Goal: Information Seeking & Learning: Check status

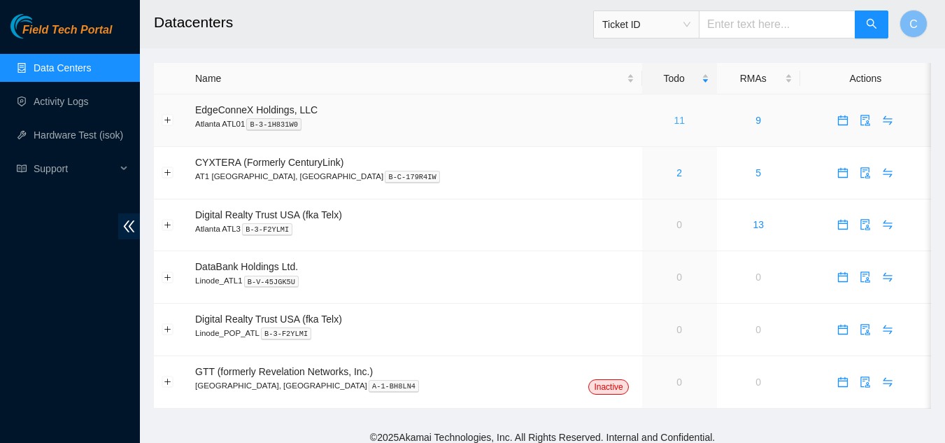
click at [673, 115] on link "11" at bounding box center [678, 120] width 11 height 11
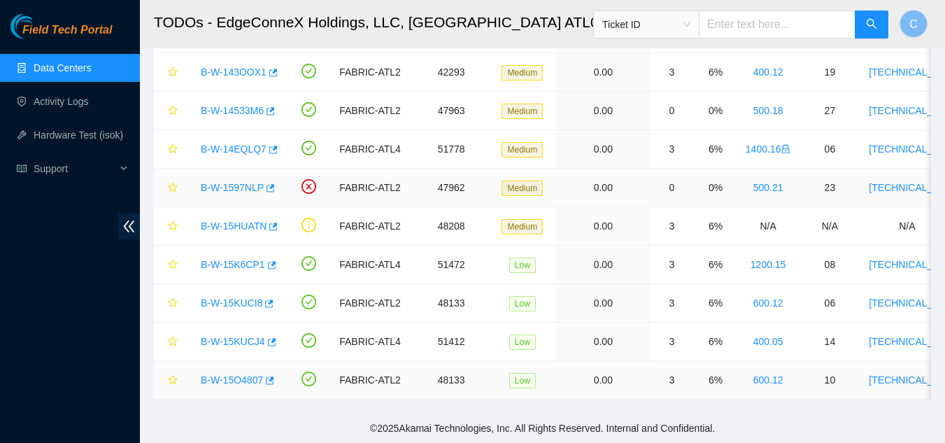
scroll to position [185, 0]
click at [222, 182] on link "B-W-1597NLP" at bounding box center [232, 187] width 63 height 11
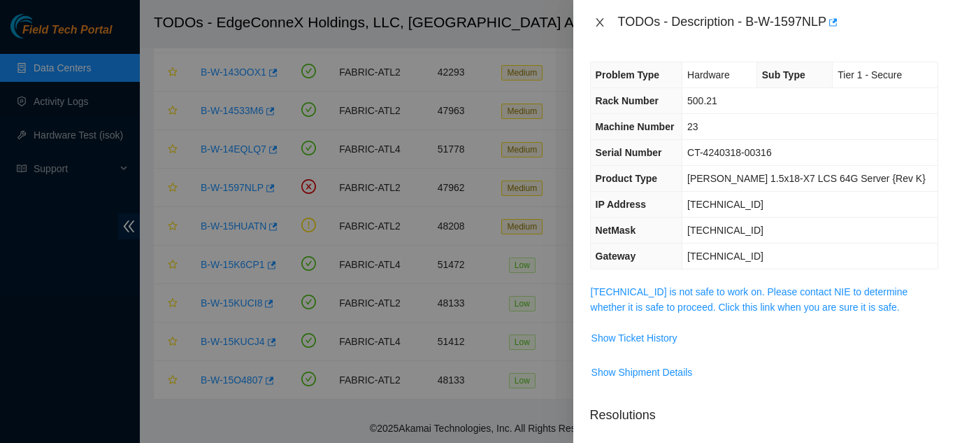
click at [599, 20] on icon "close" at bounding box center [599, 22] width 11 height 11
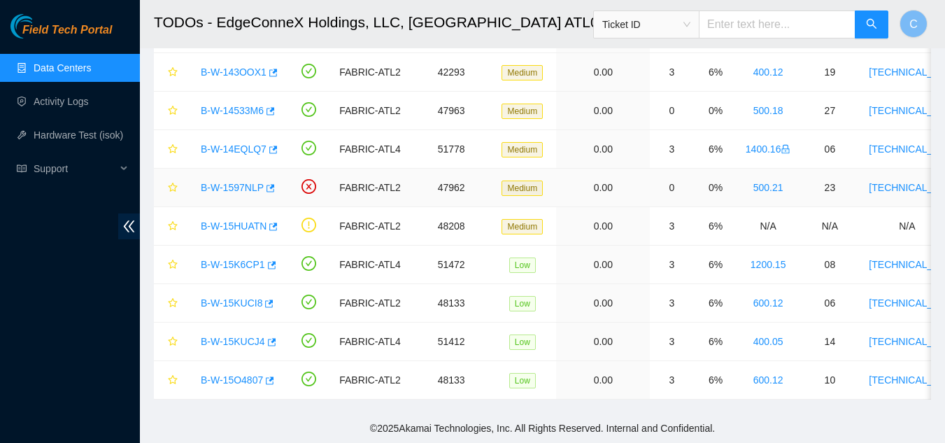
click at [231, 182] on link "B-W-1597NLP" at bounding box center [232, 187] width 63 height 11
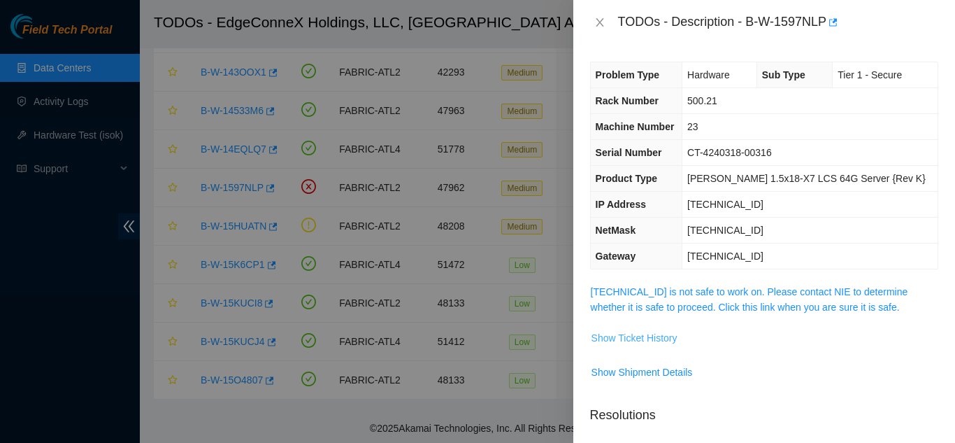
click at [616, 340] on span "Show Ticket History" at bounding box center [635, 337] width 86 height 15
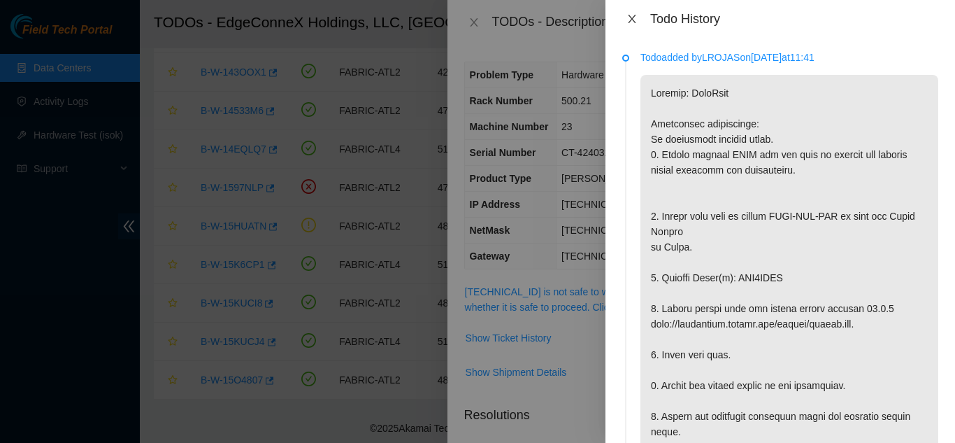
click at [634, 20] on icon "close" at bounding box center [632, 18] width 11 height 11
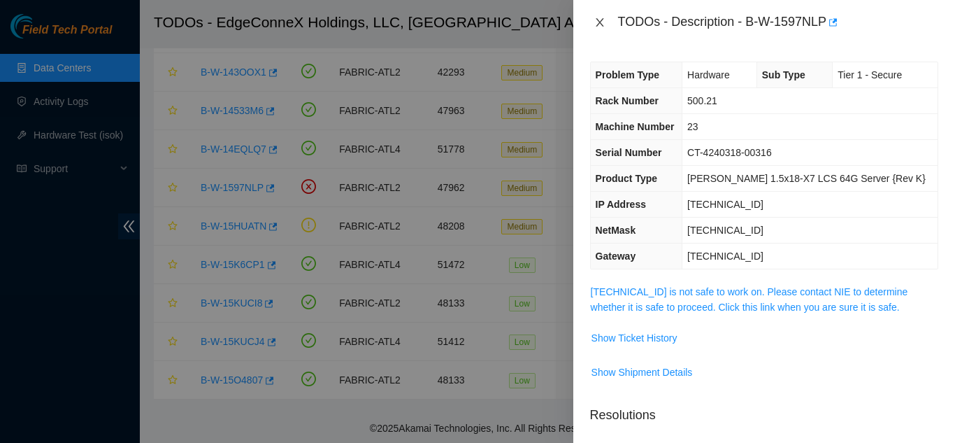
click at [601, 22] on icon "close" at bounding box center [599, 22] width 11 height 11
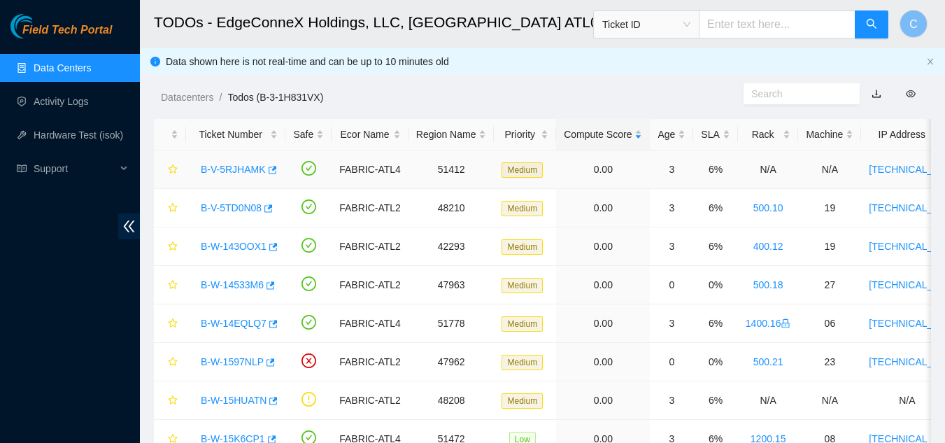
click at [245, 166] on link "B-V-5RJHAMK" at bounding box center [233, 169] width 65 height 11
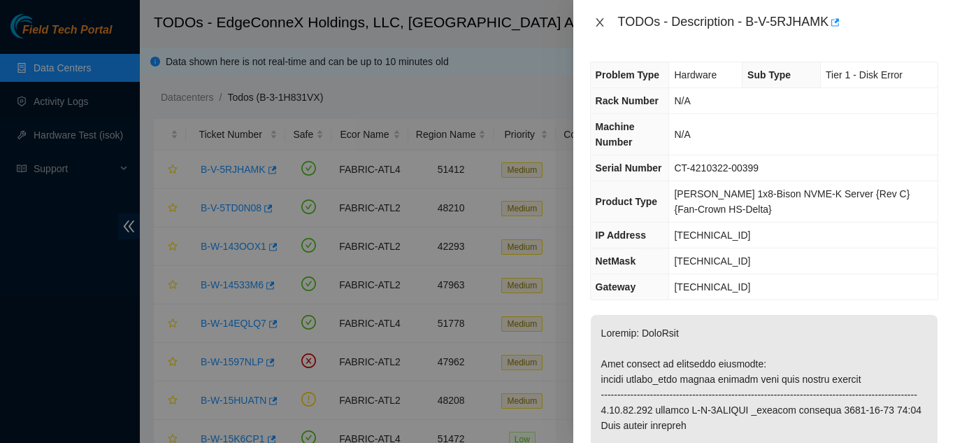
click at [599, 22] on icon "close" at bounding box center [599, 22] width 11 height 11
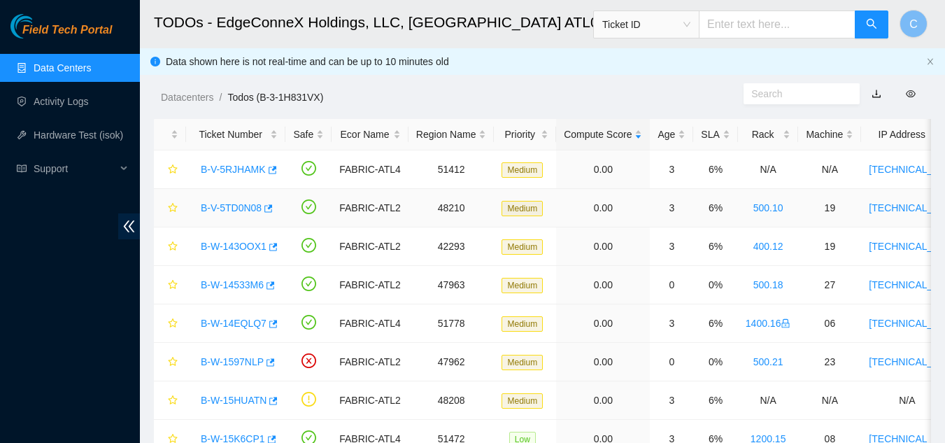
click at [224, 206] on link "B-V-5TD0N08" at bounding box center [231, 207] width 61 height 11
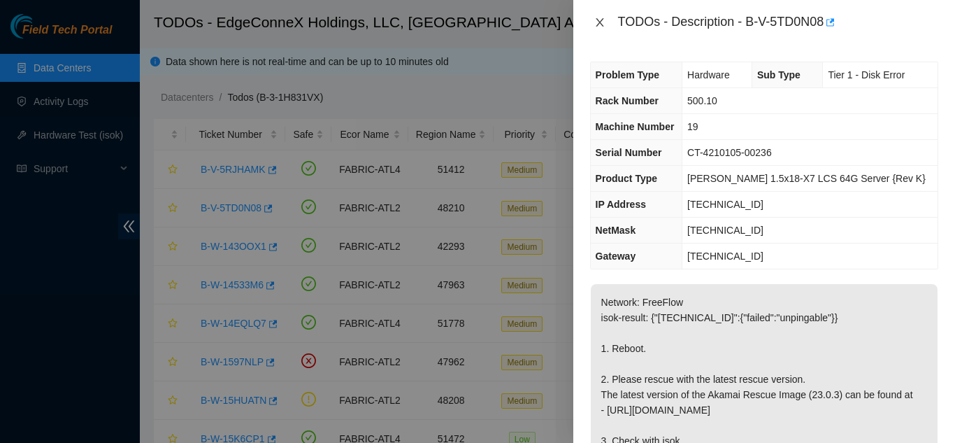
click at [606, 23] on button "Close" at bounding box center [600, 22] width 20 height 13
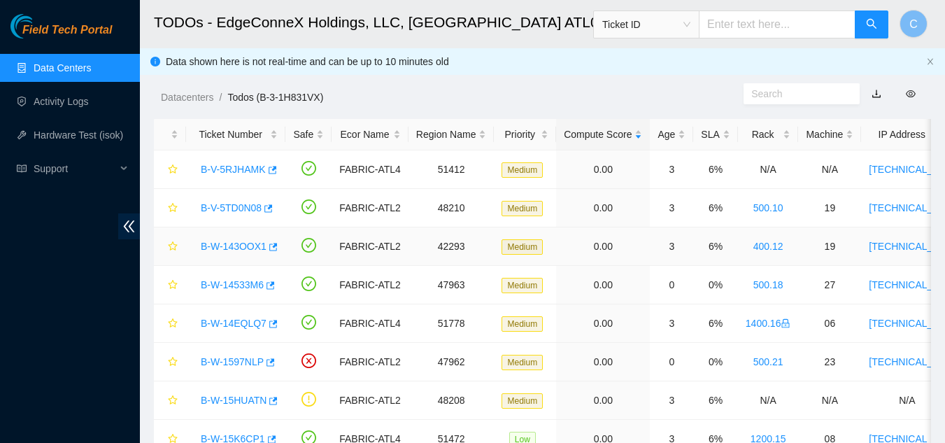
click at [239, 249] on link "B-W-143OOX1" at bounding box center [234, 246] width 66 height 11
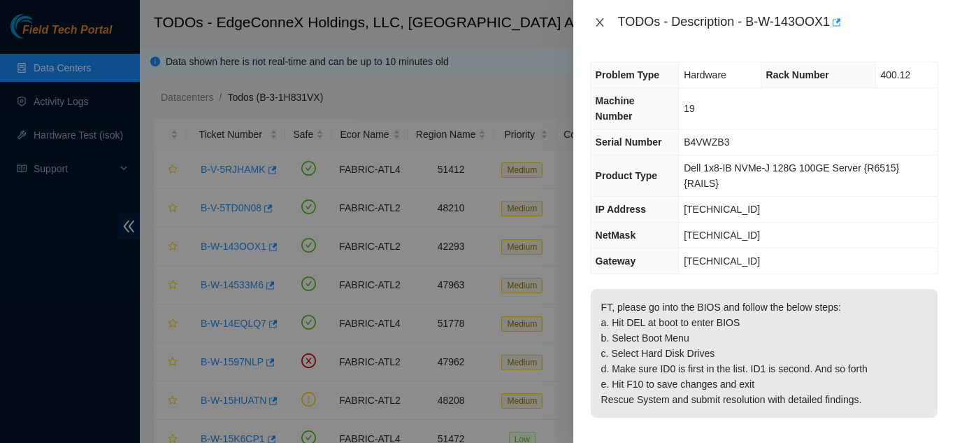
click at [601, 24] on icon "close" at bounding box center [600, 22] width 8 height 8
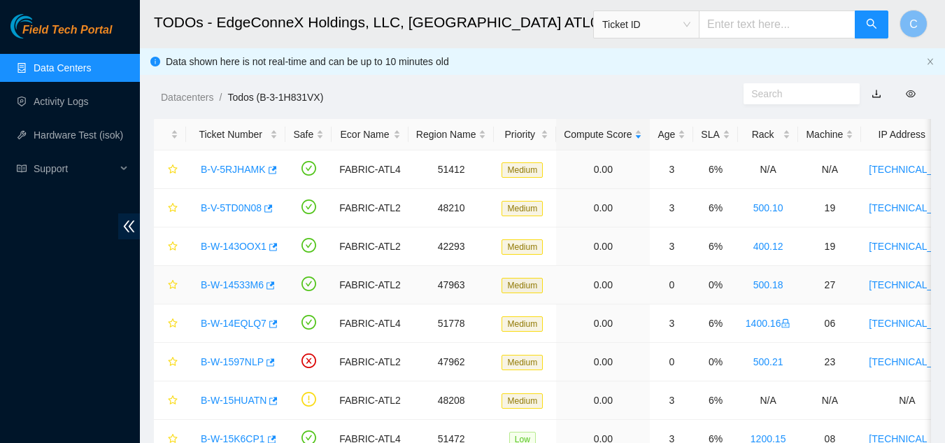
click at [236, 285] on link "B-W-14533M6" at bounding box center [232, 284] width 63 height 11
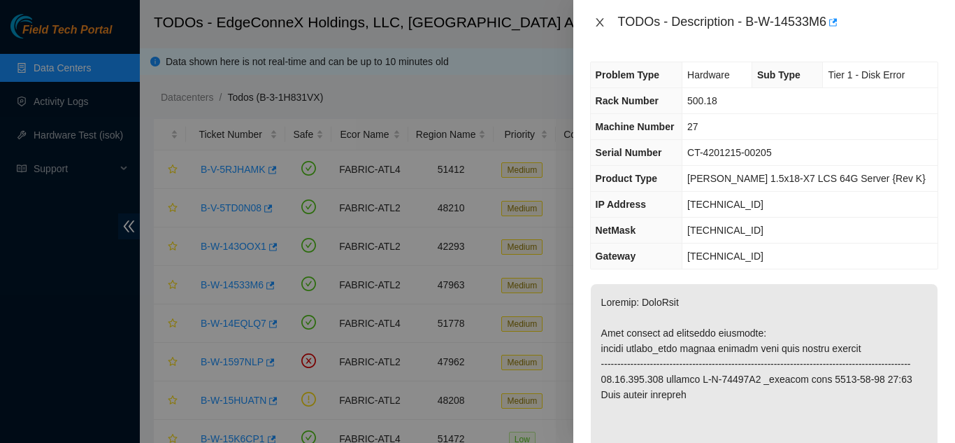
click at [594, 21] on icon "close" at bounding box center [599, 22] width 11 height 11
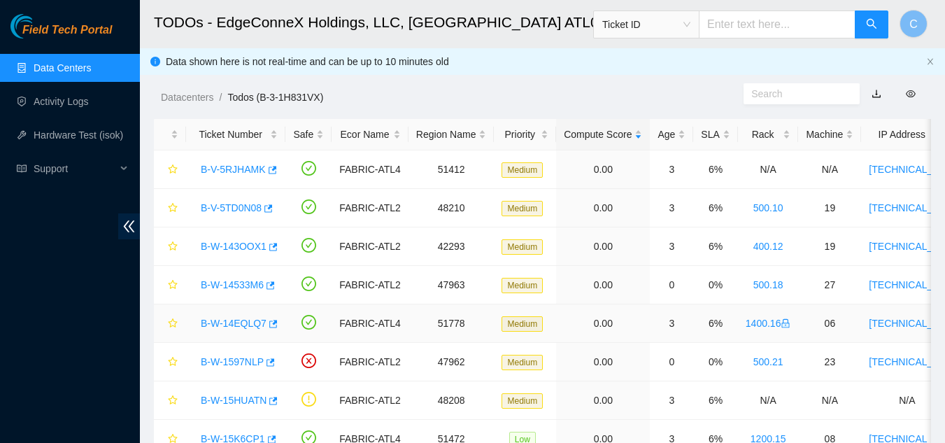
click at [241, 318] on link "B-W-14EQLQ7" at bounding box center [234, 322] width 66 height 11
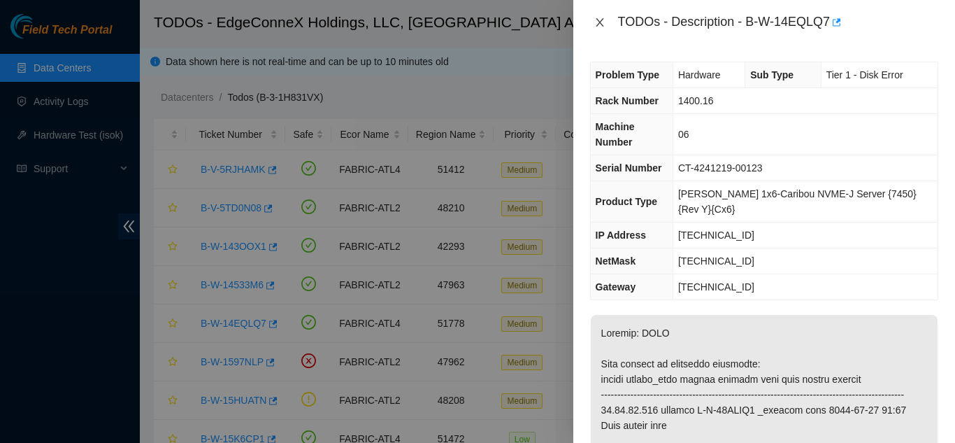
click at [597, 20] on icon "close" at bounding box center [599, 22] width 11 height 11
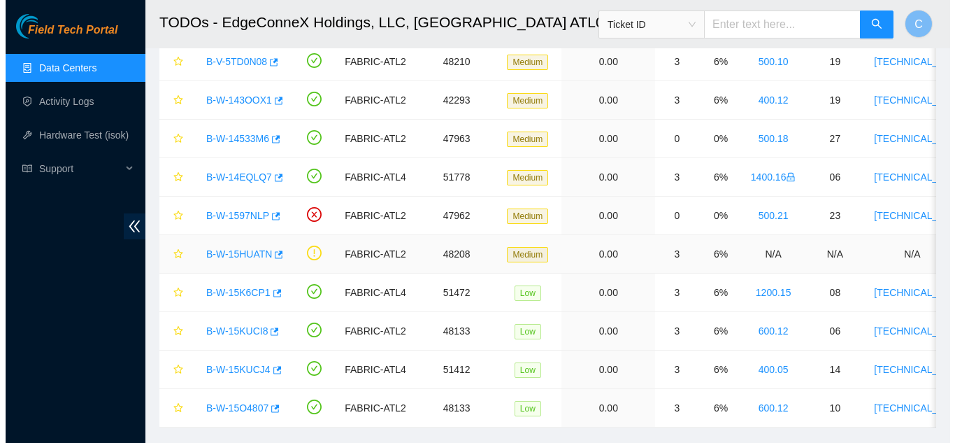
scroll to position [152, 0]
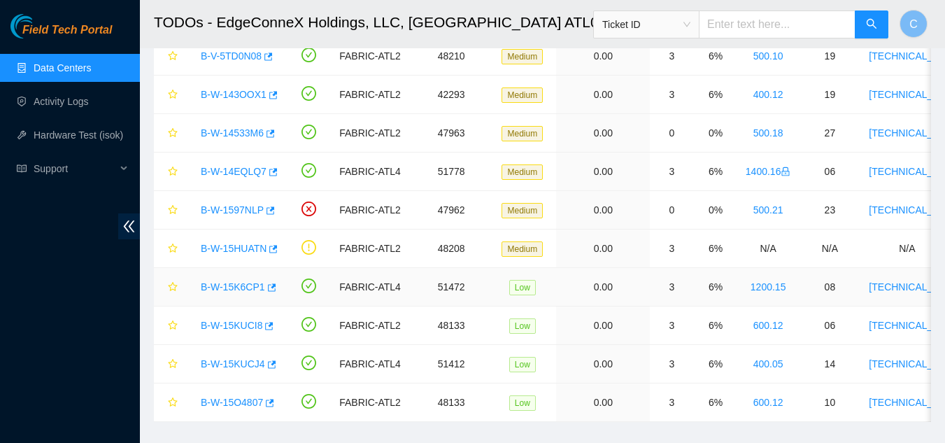
click at [243, 283] on link "B-W-15K6CP1" at bounding box center [233, 286] width 64 height 11
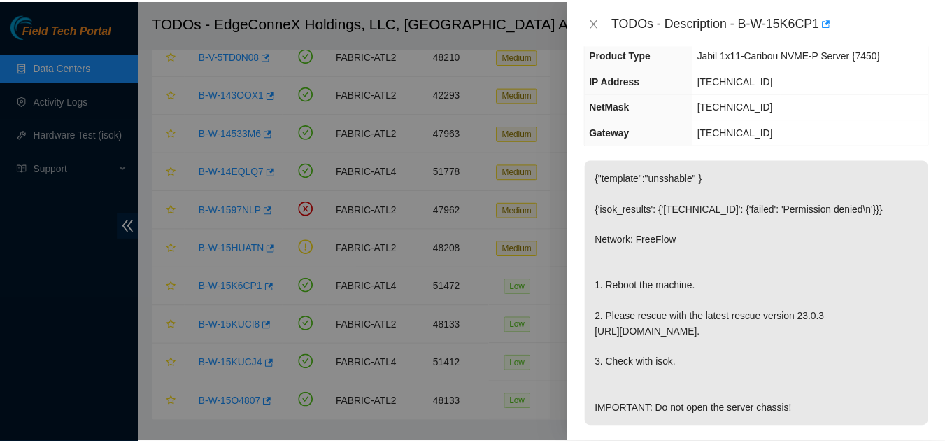
scroll to position [125, 0]
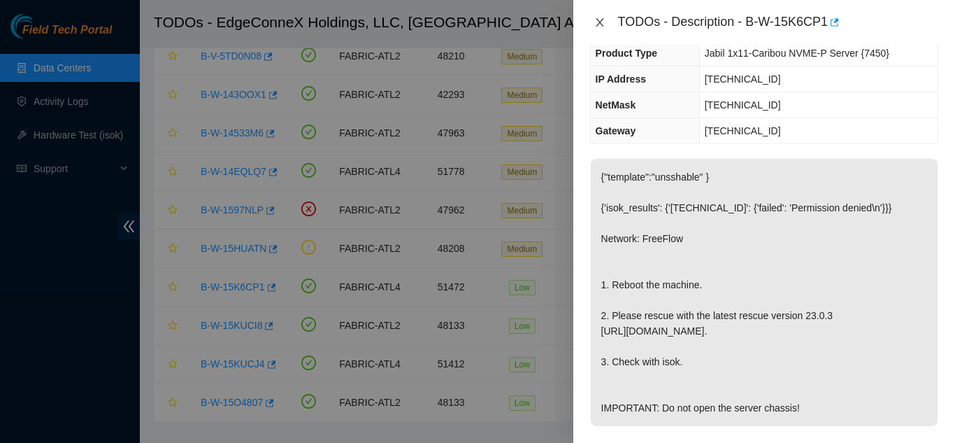
click at [602, 20] on icon "close" at bounding box center [600, 22] width 8 height 8
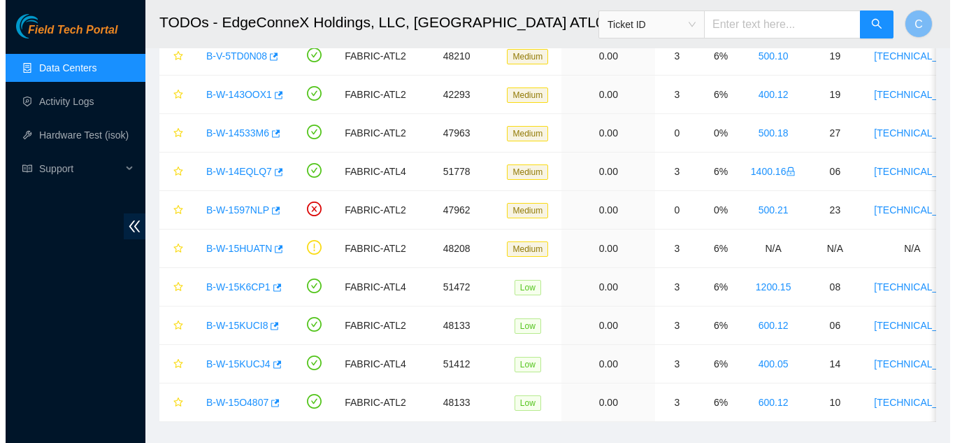
scroll to position [171, 0]
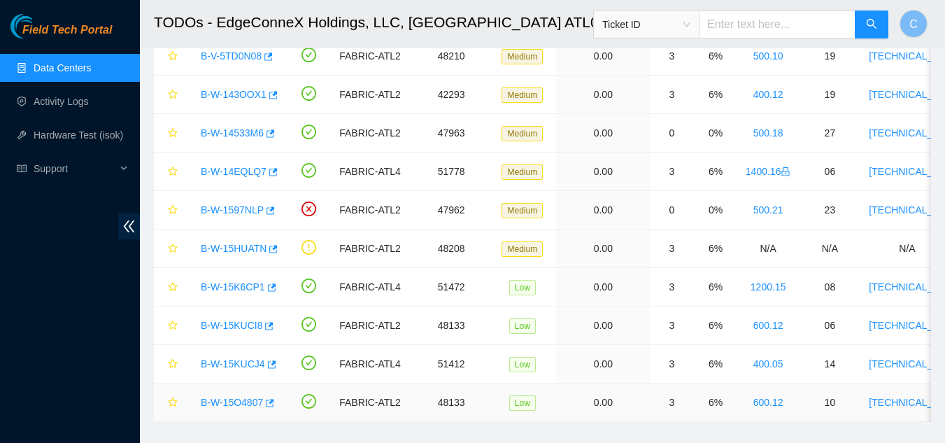
click at [238, 401] on link "B-W-15O4807" at bounding box center [232, 401] width 62 height 11
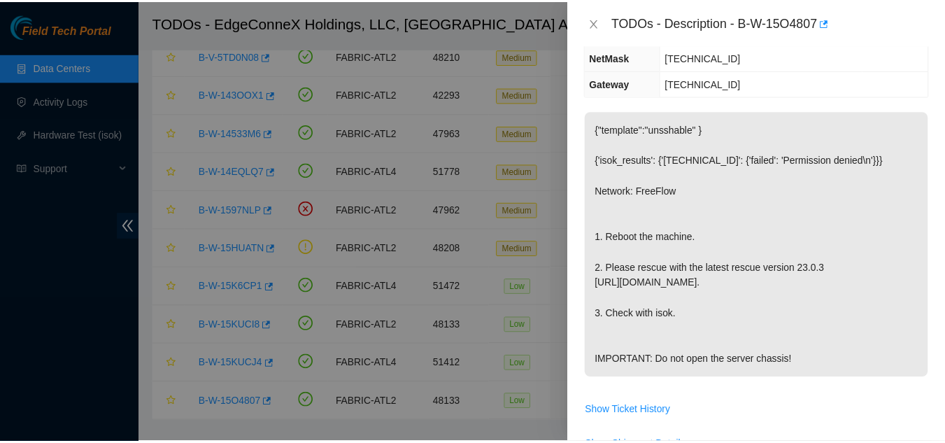
scroll to position [220, 0]
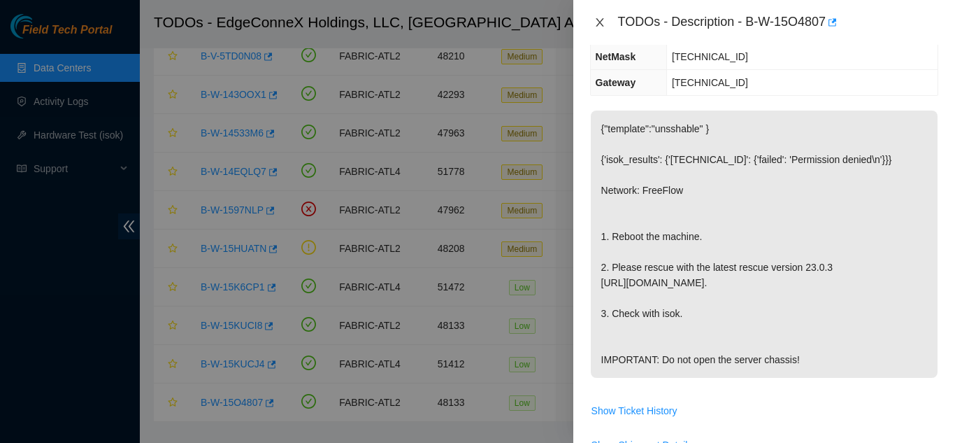
click at [596, 18] on icon "close" at bounding box center [599, 22] width 11 height 11
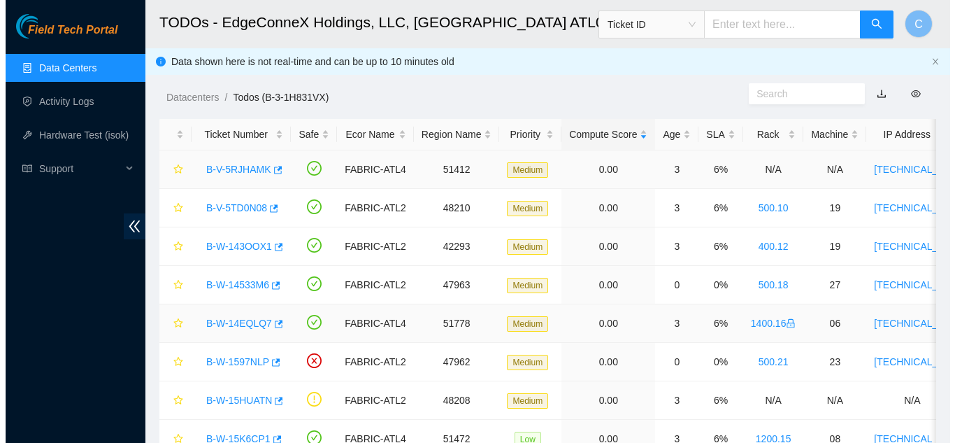
scroll to position [185, 0]
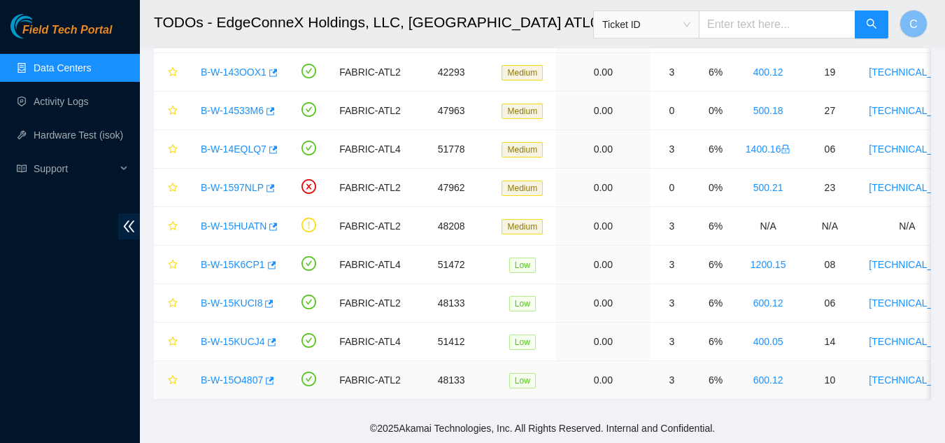
click at [231, 374] on link "B-W-15O4807" at bounding box center [232, 379] width 62 height 11
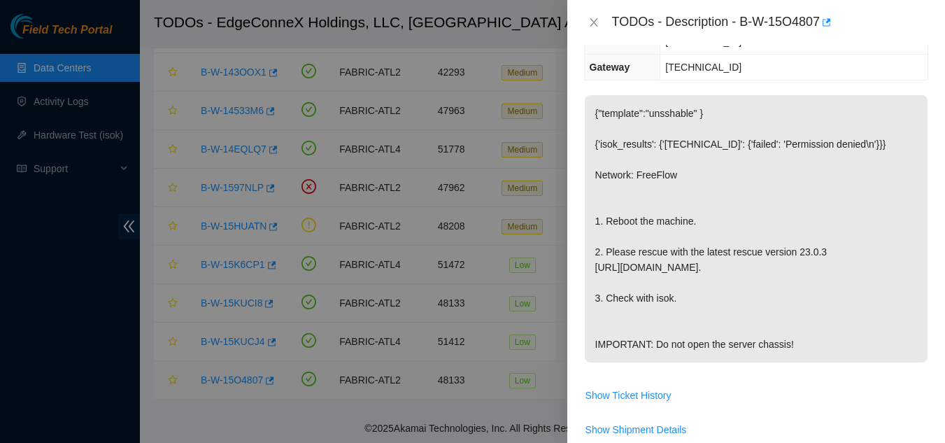
scroll to position [220, 0]
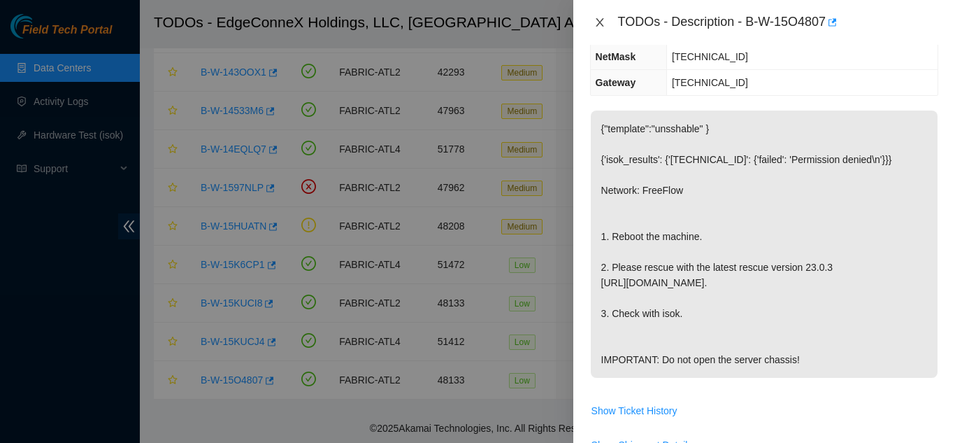
click at [601, 22] on icon "close" at bounding box center [600, 22] width 8 height 8
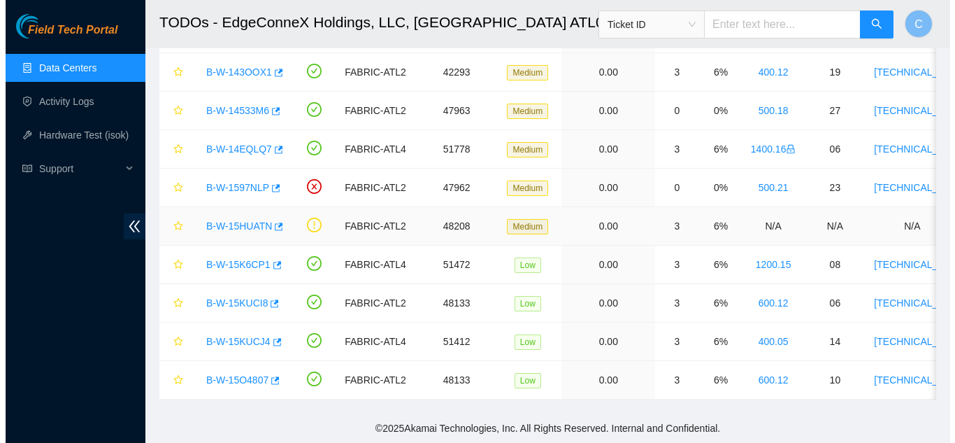
scroll to position [235, 0]
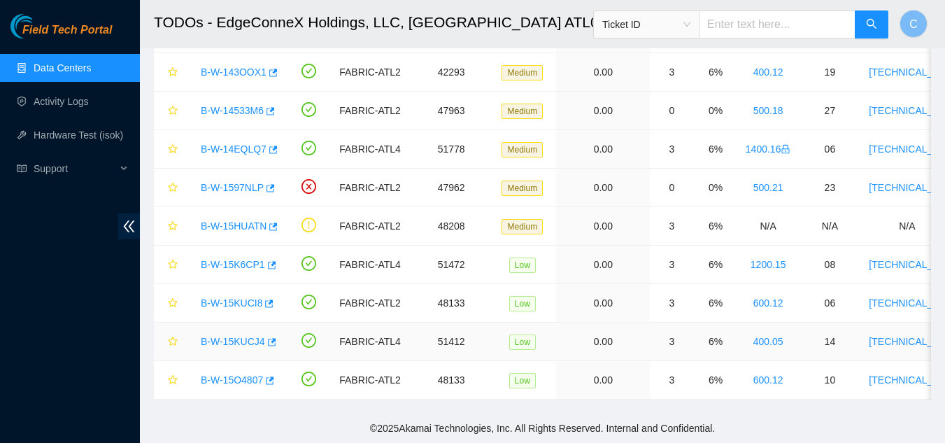
click at [237, 336] on link "B-W-15KUCJ4" at bounding box center [233, 341] width 64 height 11
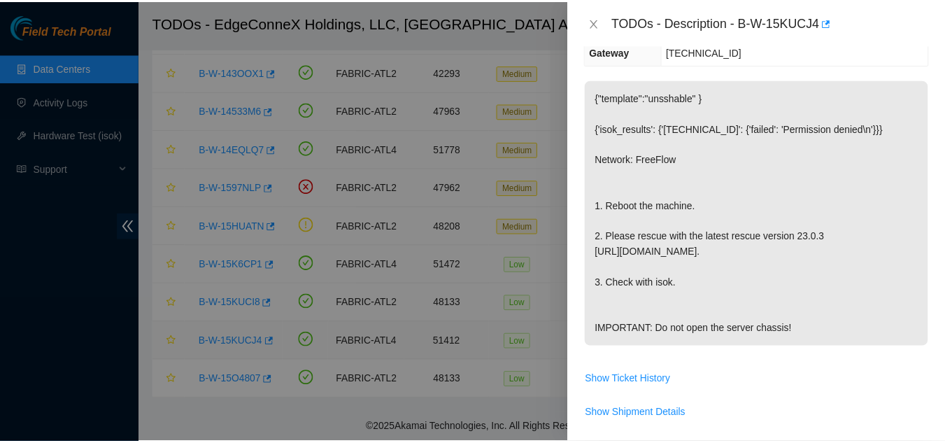
scroll to position [220, 0]
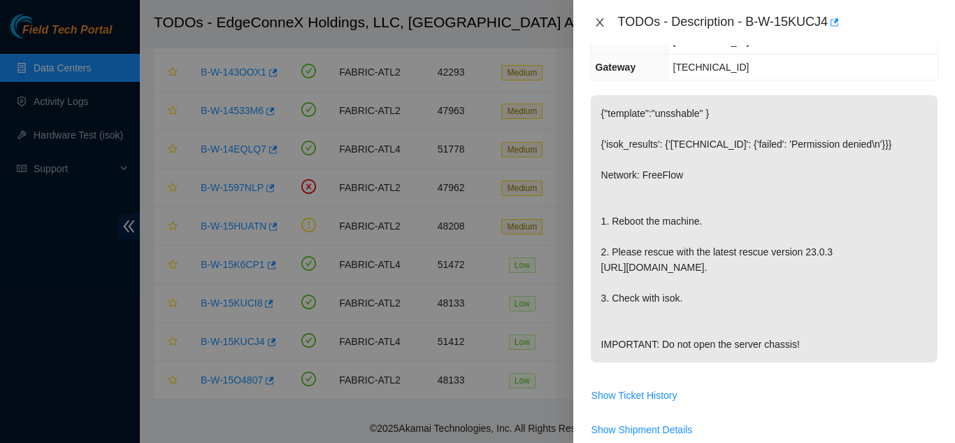
click at [594, 22] on icon "close" at bounding box center [599, 22] width 11 height 11
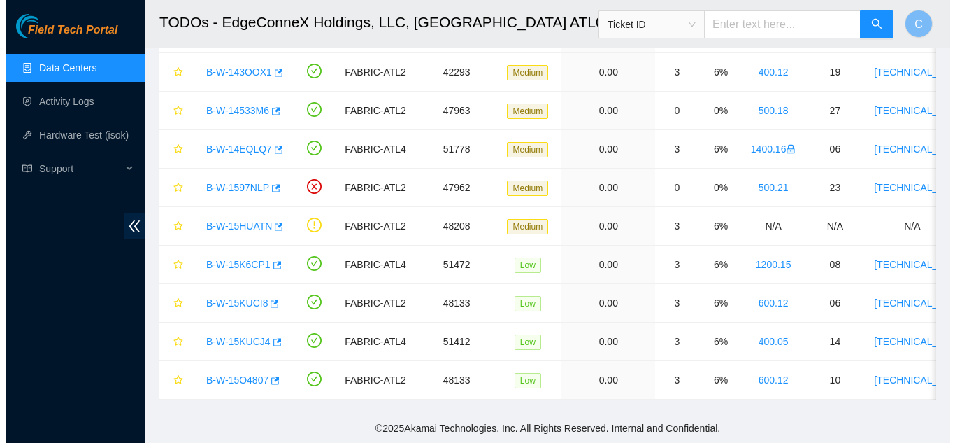
scroll to position [235, 0]
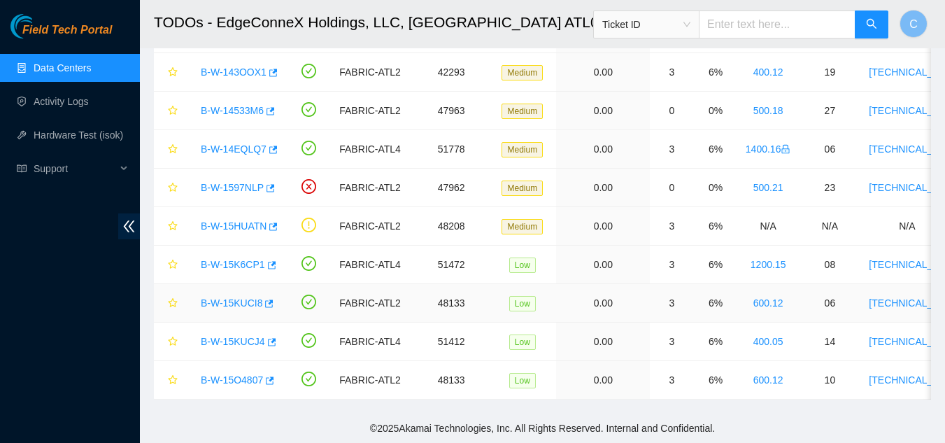
click at [233, 297] on link "B-W-15KUCI8" at bounding box center [232, 302] width 62 height 11
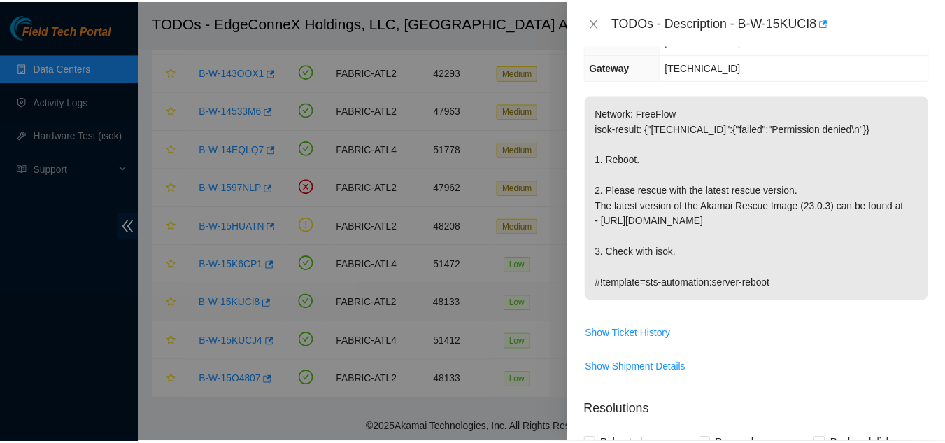
scroll to position [220, 0]
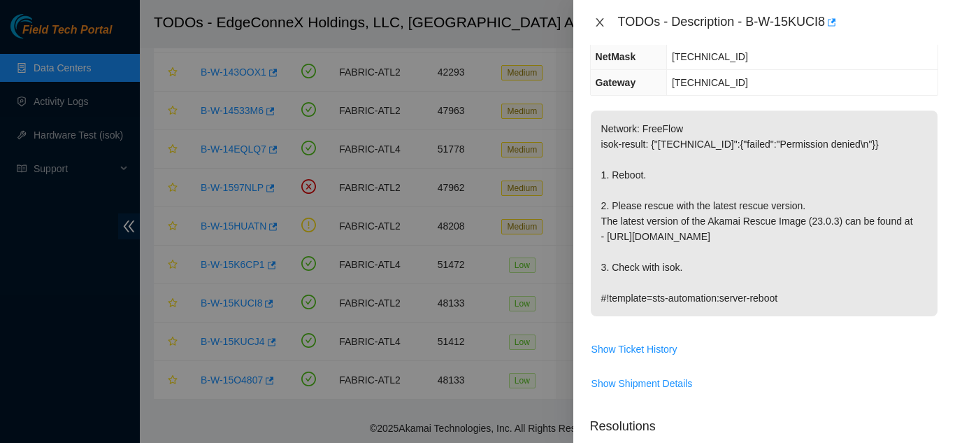
click at [597, 27] on icon "close" at bounding box center [599, 22] width 11 height 11
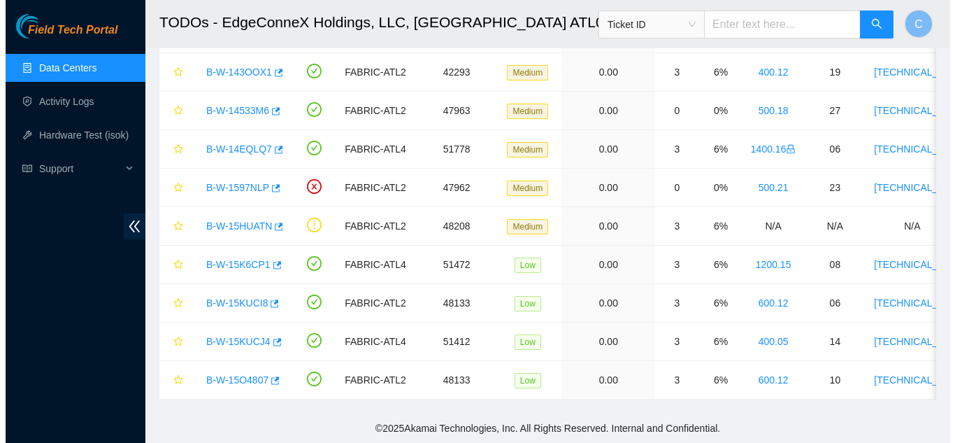
scroll to position [235, 0]
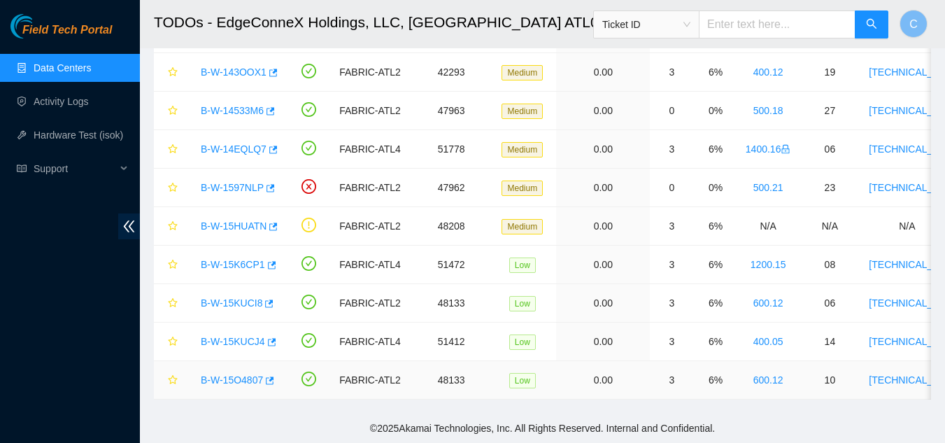
click at [227, 374] on link "B-W-15O4807" at bounding box center [232, 379] width 62 height 11
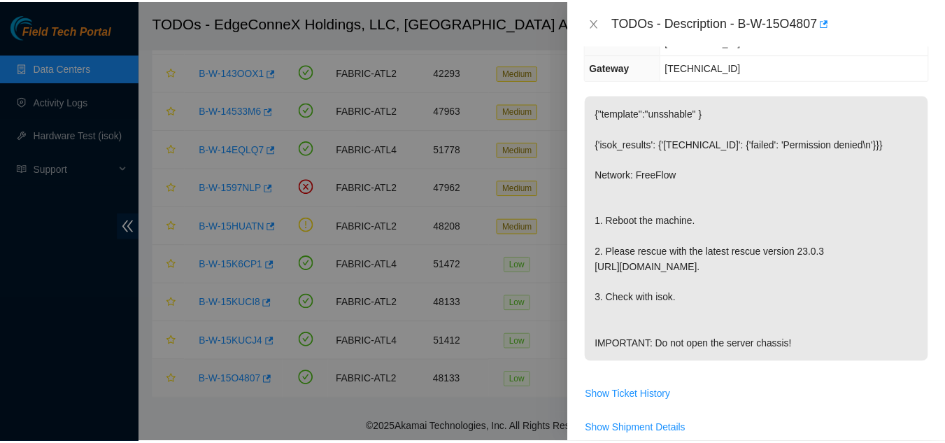
scroll to position [220, 0]
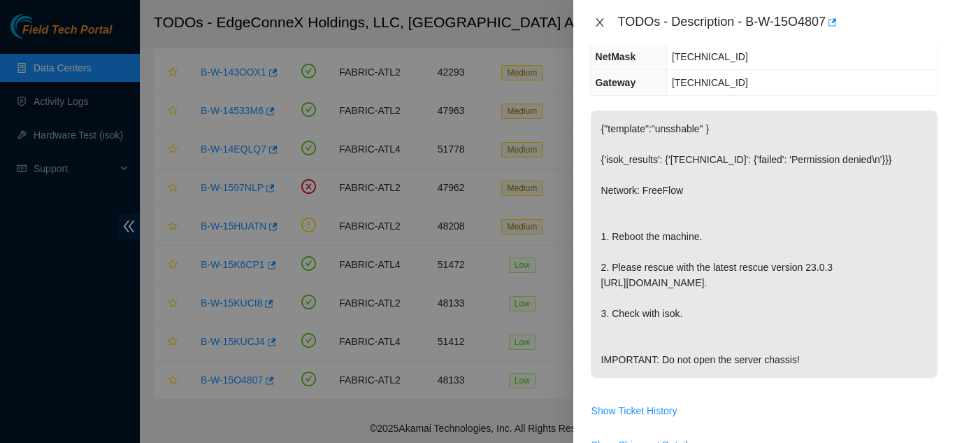
click at [596, 23] on icon "close" at bounding box center [599, 22] width 11 height 11
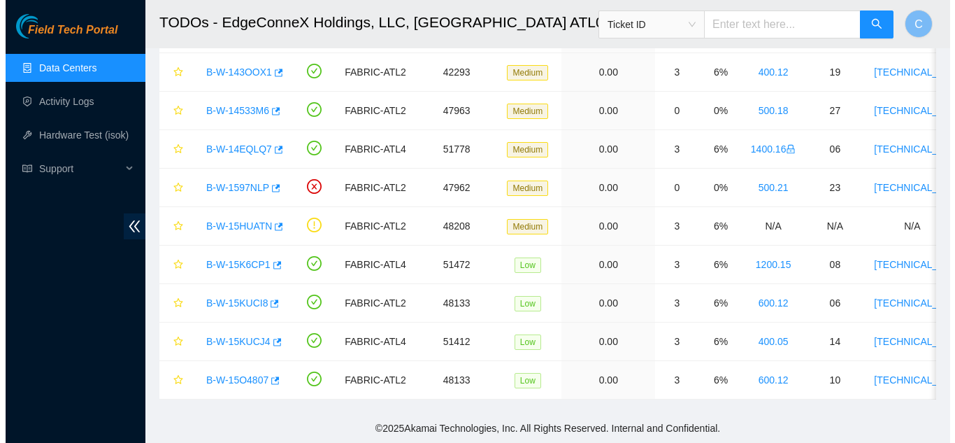
scroll to position [235, 0]
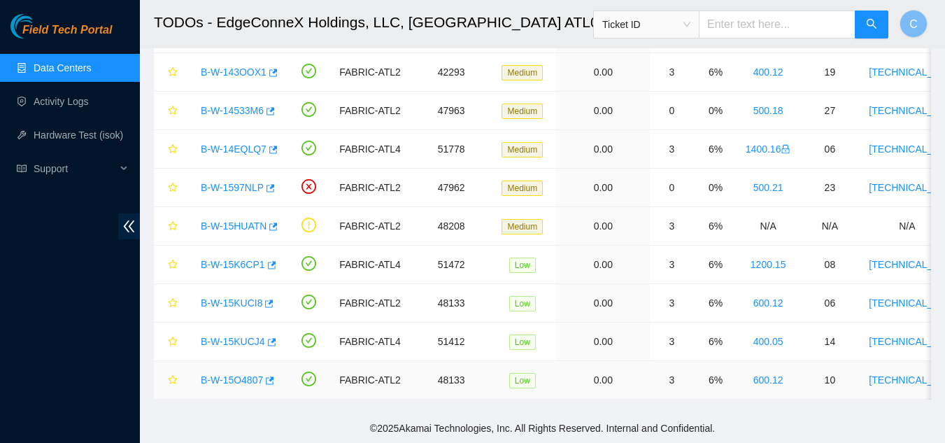
click at [224, 374] on link "B-W-15O4807" at bounding box center [232, 379] width 62 height 11
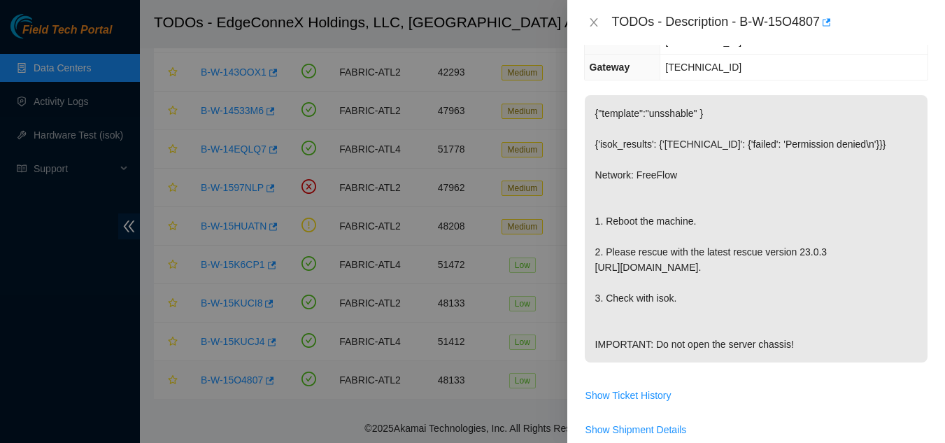
scroll to position [220, 0]
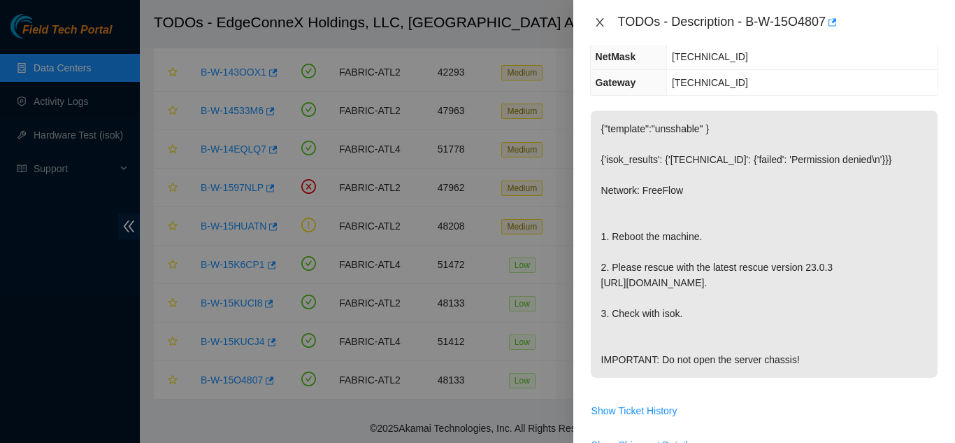
click at [598, 21] on icon "close" at bounding box center [600, 22] width 8 height 8
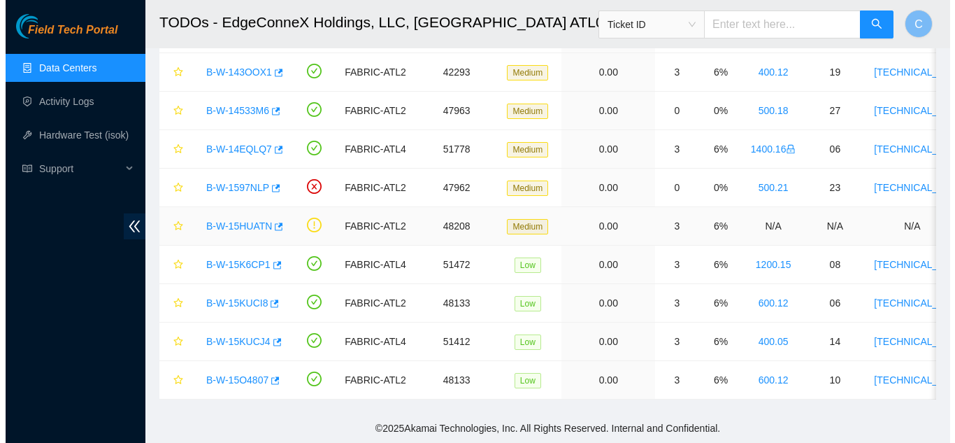
scroll to position [235, 0]
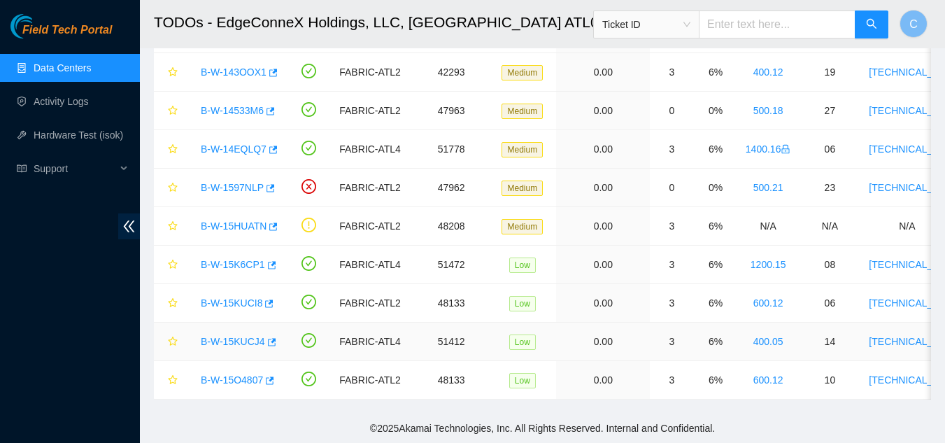
click at [227, 336] on link "B-W-15KUCJ4" at bounding box center [233, 341] width 64 height 11
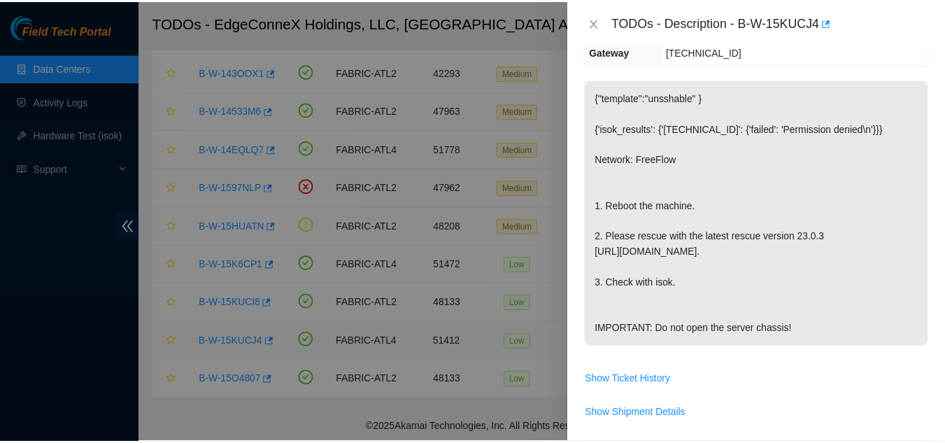
scroll to position [220, 0]
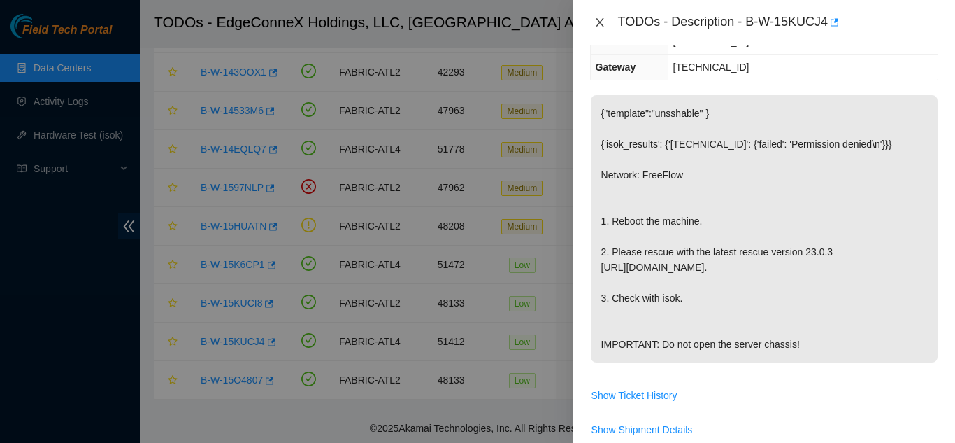
click at [603, 27] on icon "close" at bounding box center [599, 22] width 11 height 11
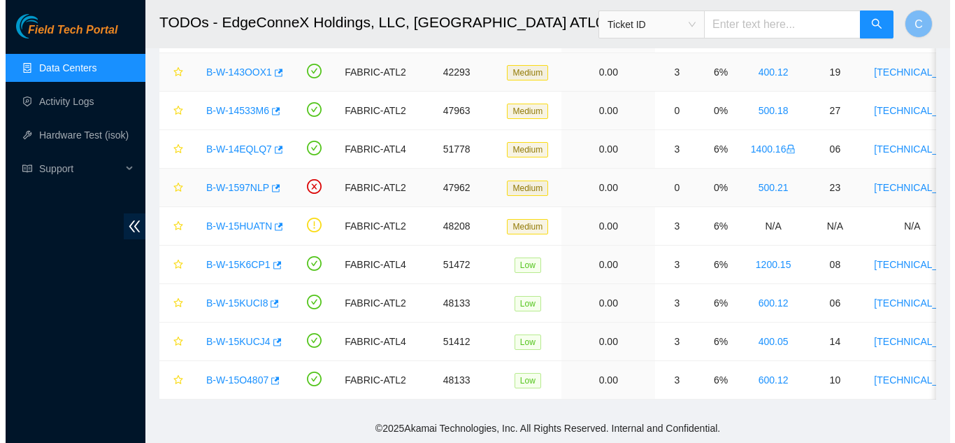
scroll to position [235, 0]
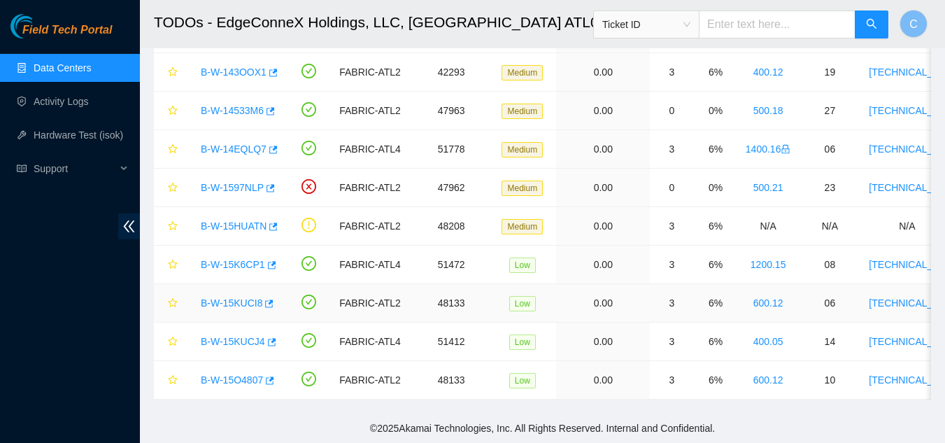
click at [229, 297] on link "B-W-15KUCI8" at bounding box center [232, 302] width 62 height 11
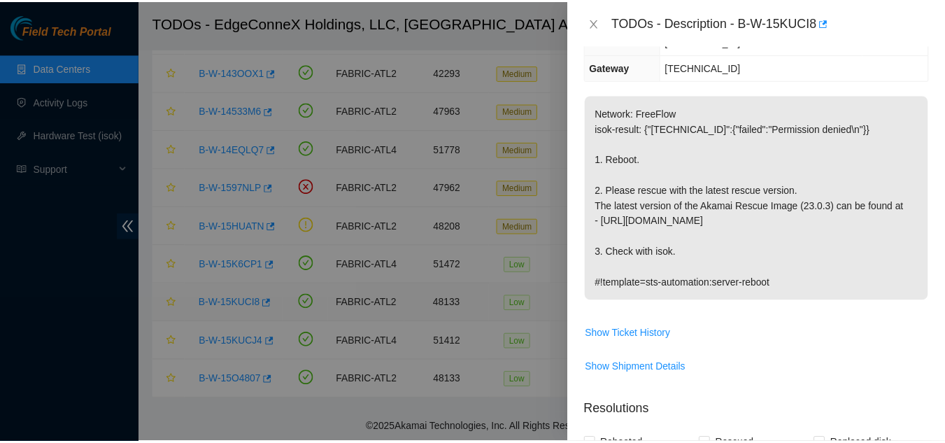
scroll to position [220, 0]
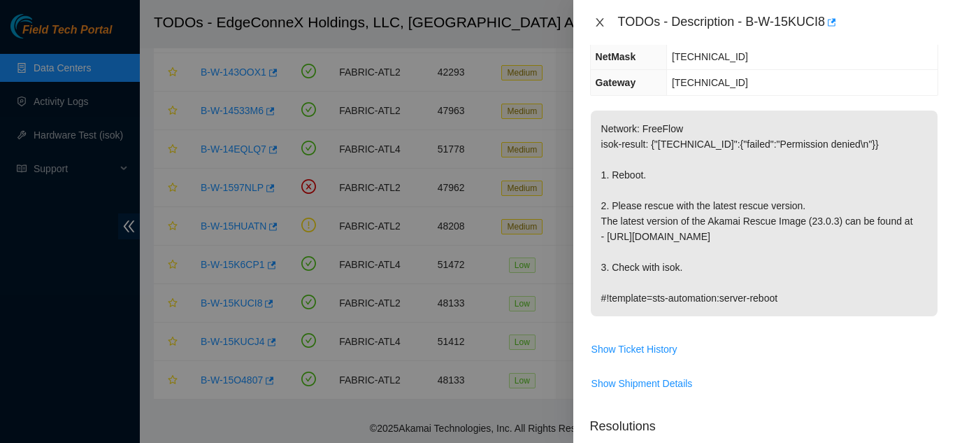
click at [603, 17] on icon "close" at bounding box center [599, 22] width 11 height 11
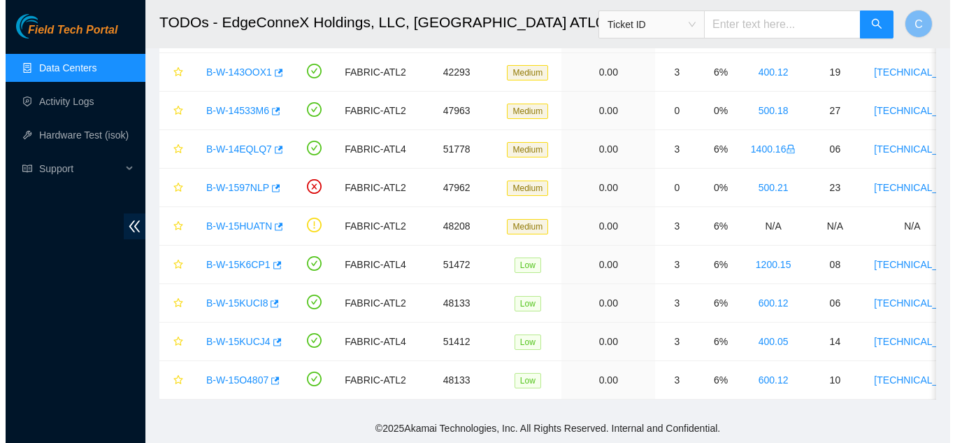
scroll to position [235, 0]
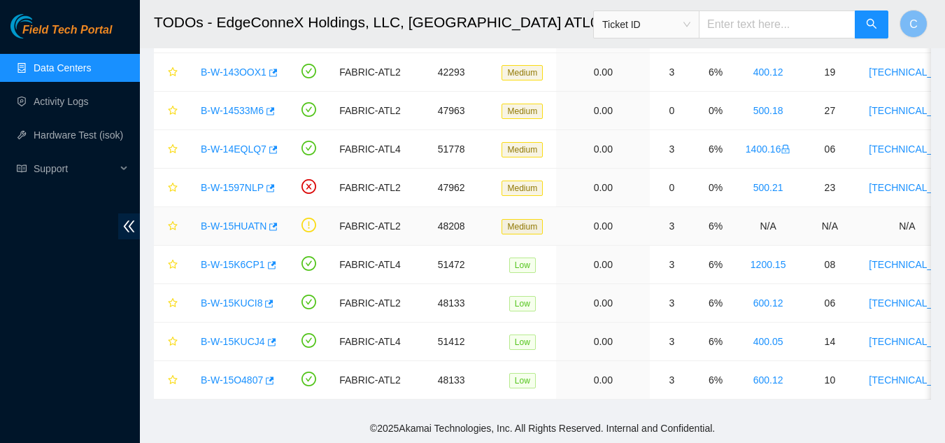
click at [238, 220] on link "B-W-15HUATN" at bounding box center [234, 225] width 66 height 11
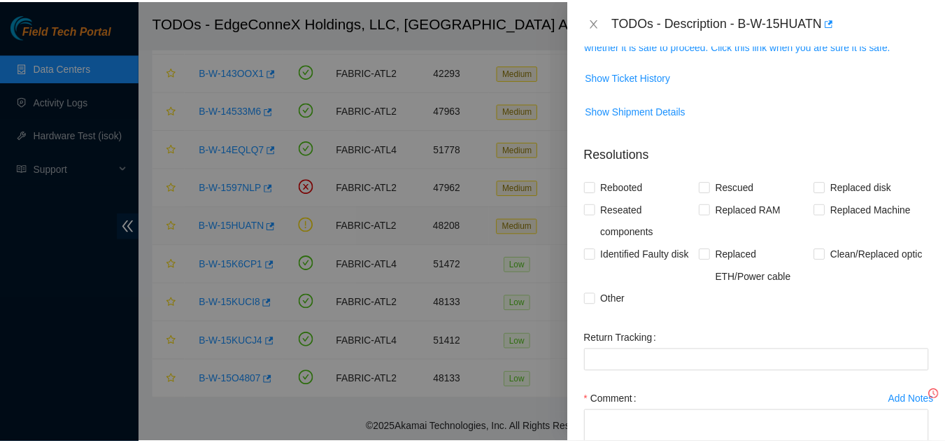
scroll to position [189, 0]
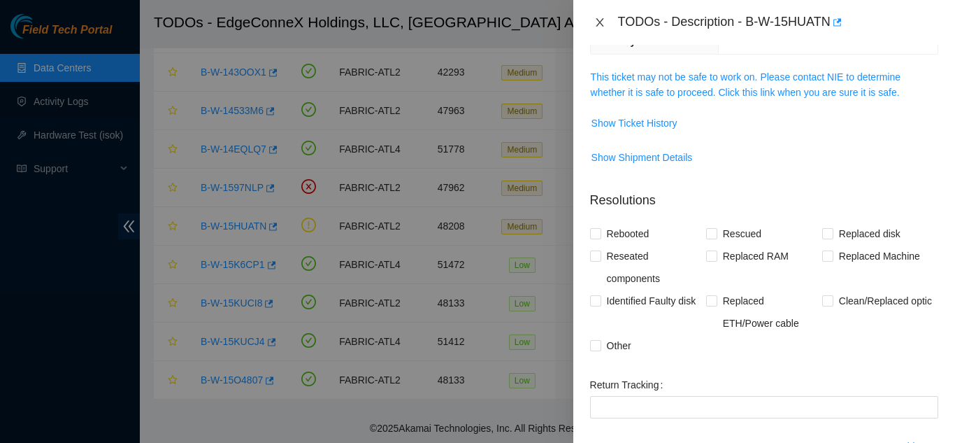
click at [601, 17] on icon "close" at bounding box center [599, 22] width 11 height 11
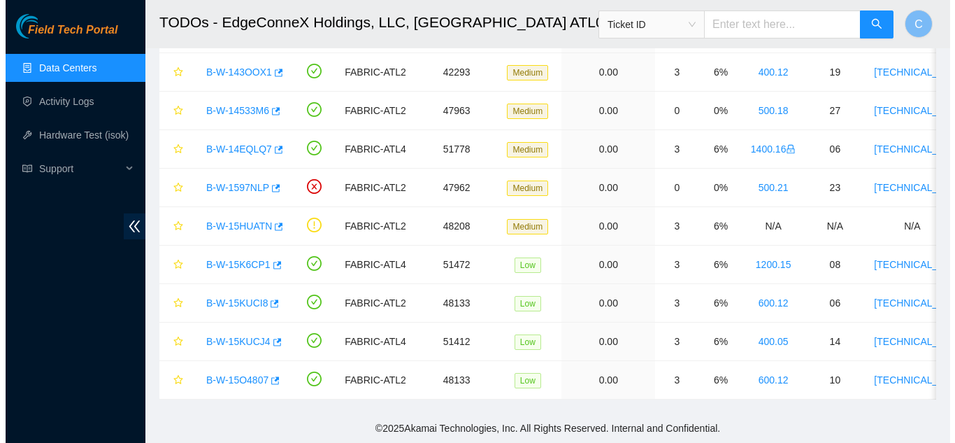
scroll to position [235, 0]
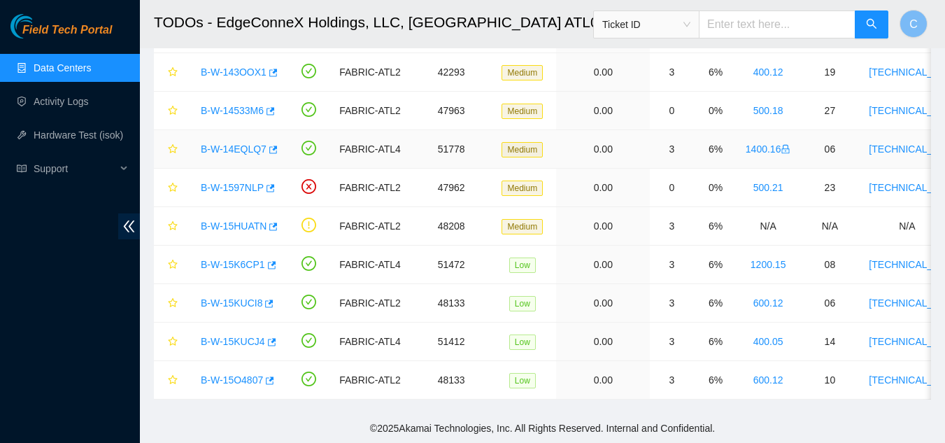
click at [238, 143] on link "B-W-14EQLQ7" at bounding box center [234, 148] width 66 height 11
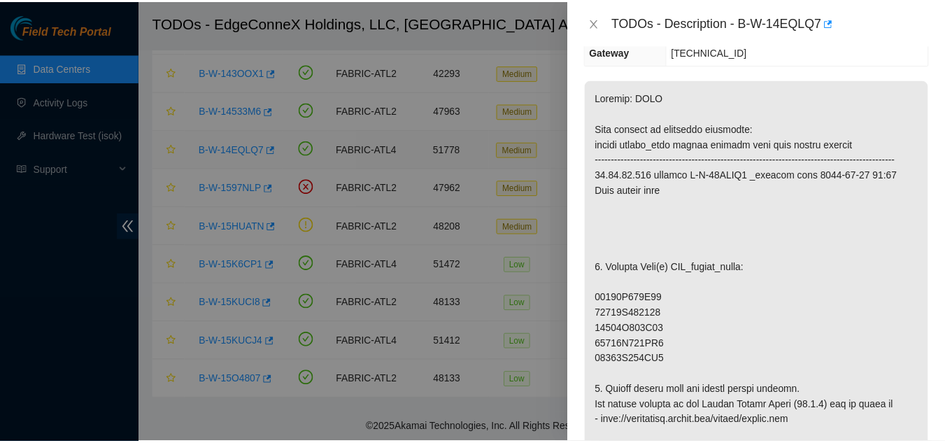
scroll to position [189, 0]
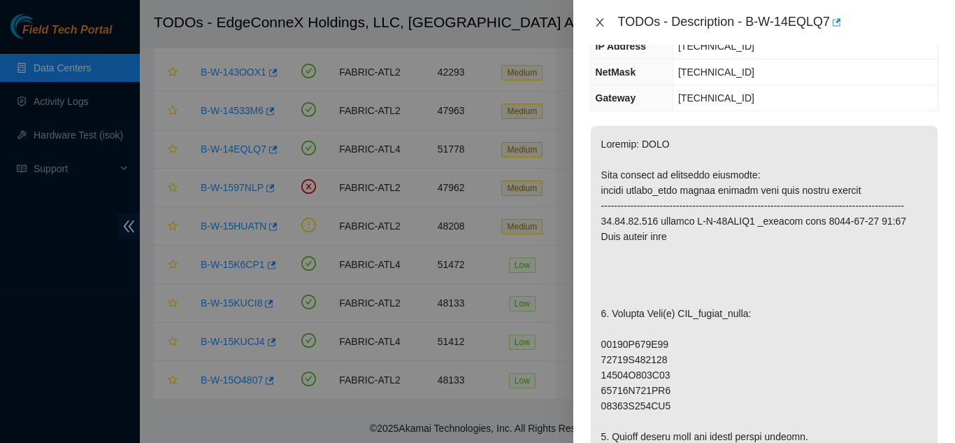
click at [607, 20] on button "Close" at bounding box center [600, 22] width 20 height 13
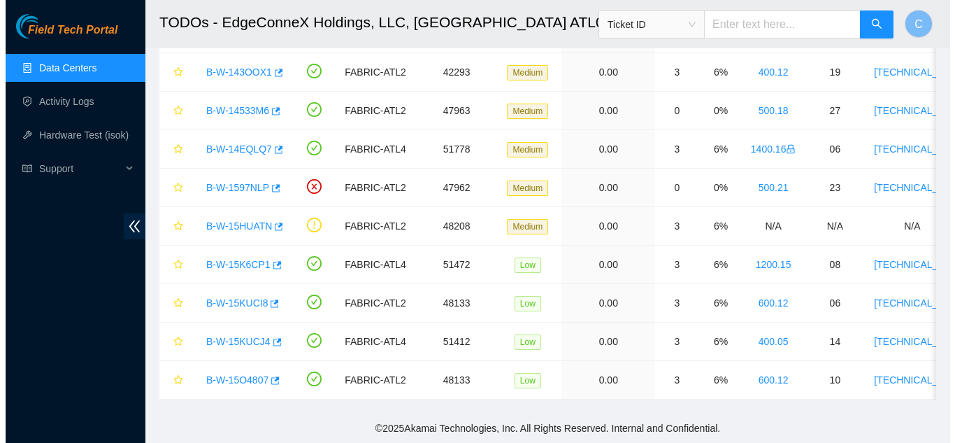
scroll to position [235, 0]
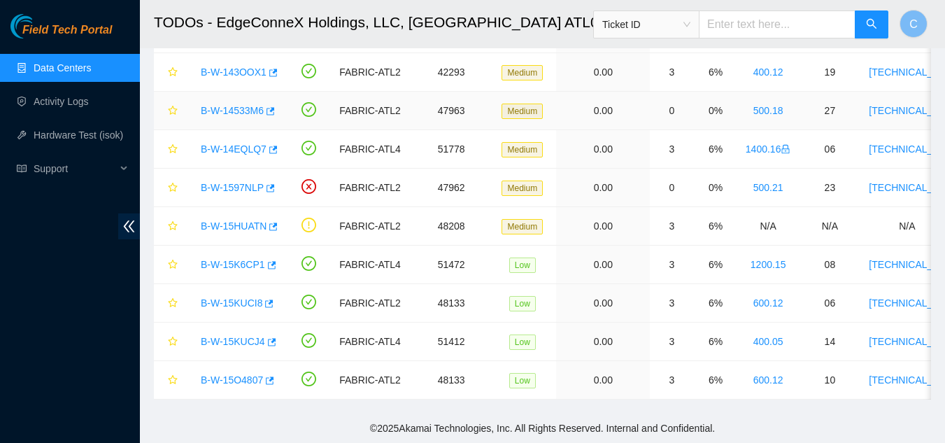
click at [240, 105] on link "B-W-14533M6" at bounding box center [232, 110] width 63 height 11
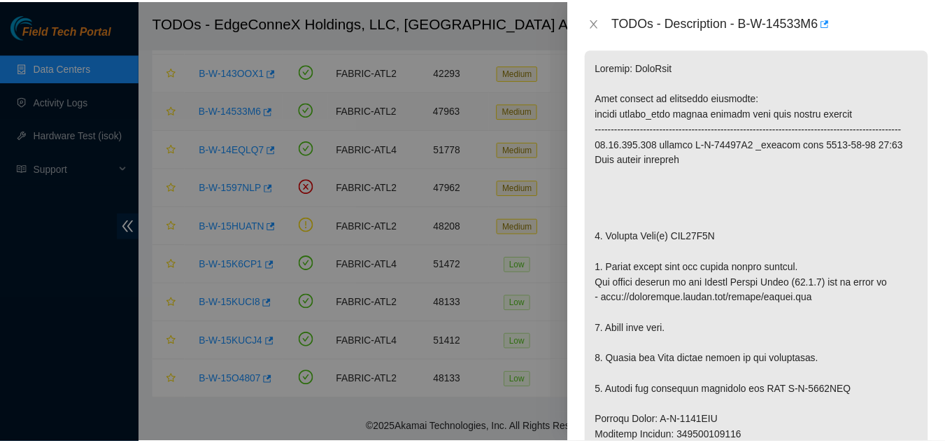
scroll to position [189, 0]
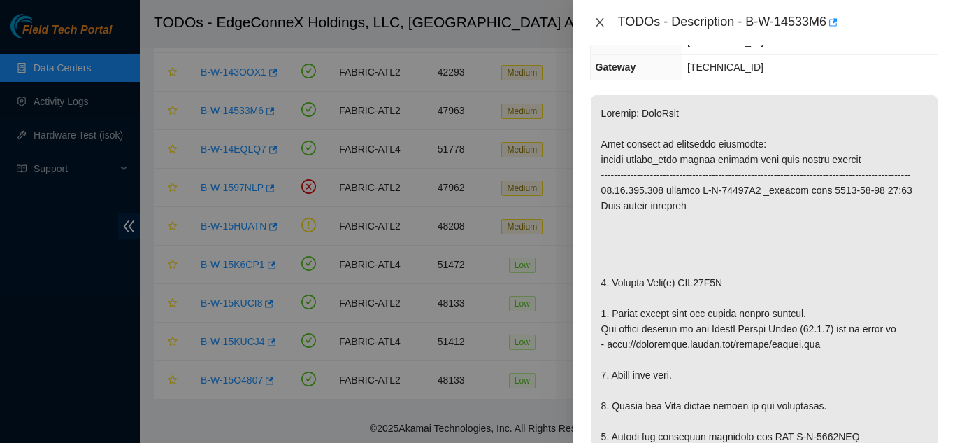
click at [601, 21] on icon "close" at bounding box center [600, 22] width 8 height 8
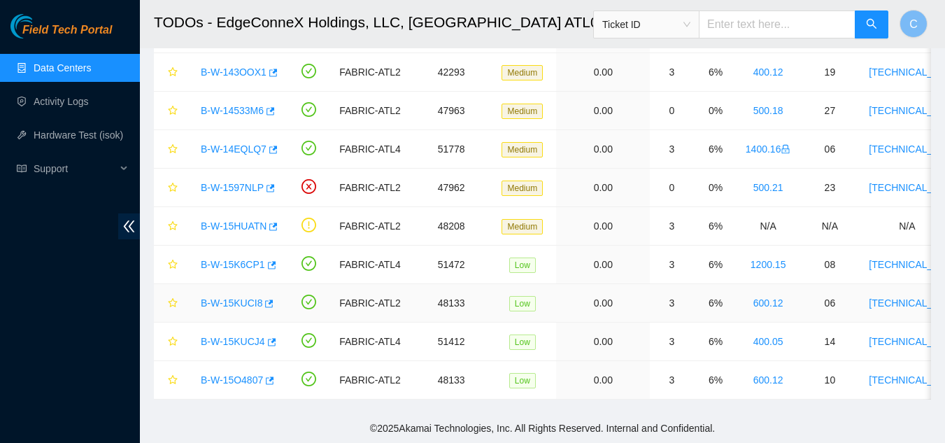
scroll to position [0, 0]
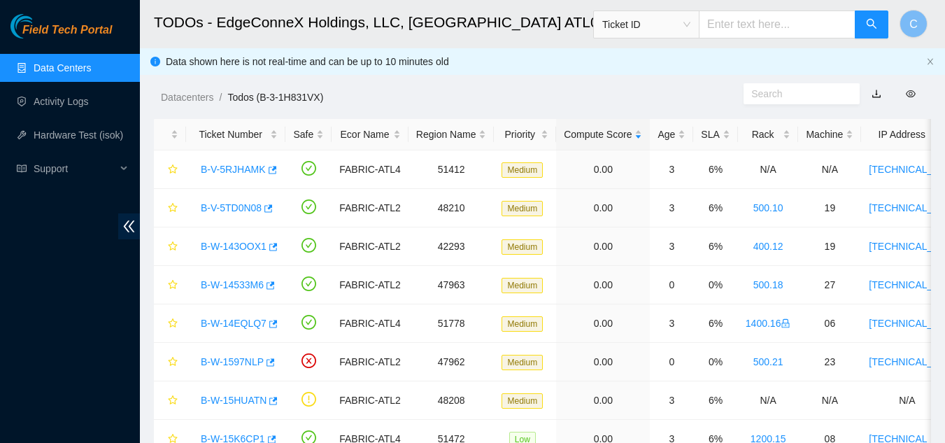
click at [58, 72] on link "Data Centers" at bounding box center [62, 67] width 57 height 11
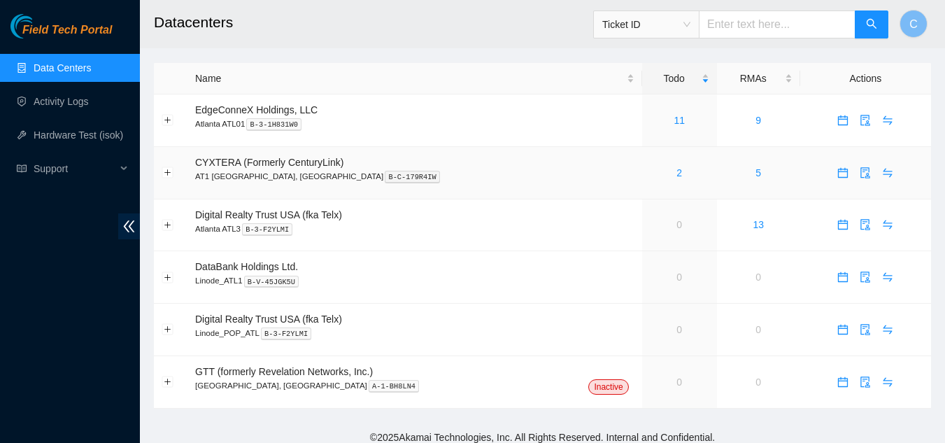
click at [650, 172] on div "2" at bounding box center [679, 172] width 59 height 15
click at [650, 122] on div "11" at bounding box center [679, 120] width 59 height 15
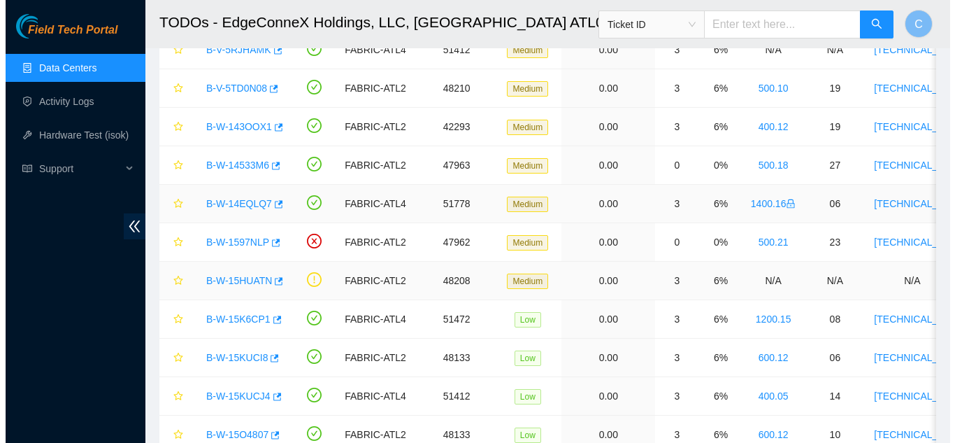
scroll to position [120, 0]
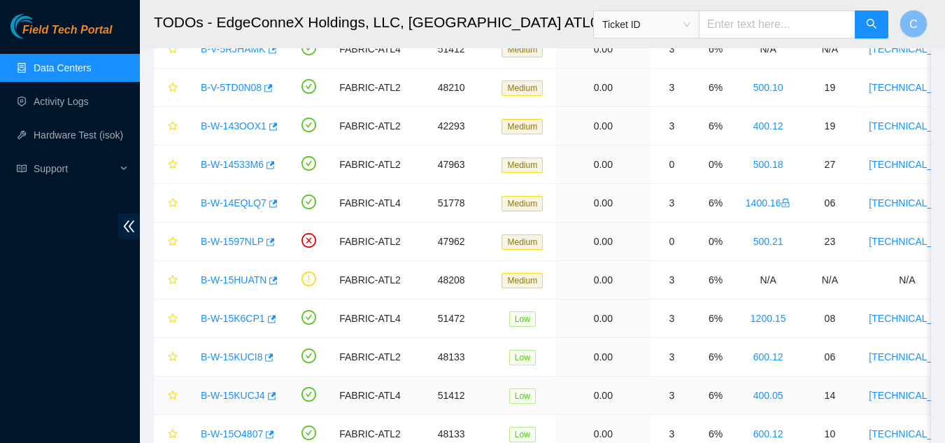
click at [243, 391] on link "B-W-15KUCJ4" at bounding box center [233, 394] width 64 height 11
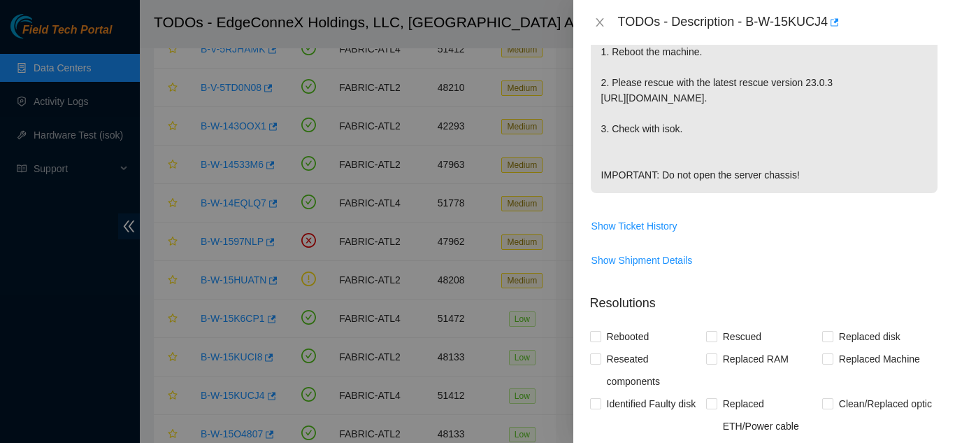
scroll to position [427, 0]
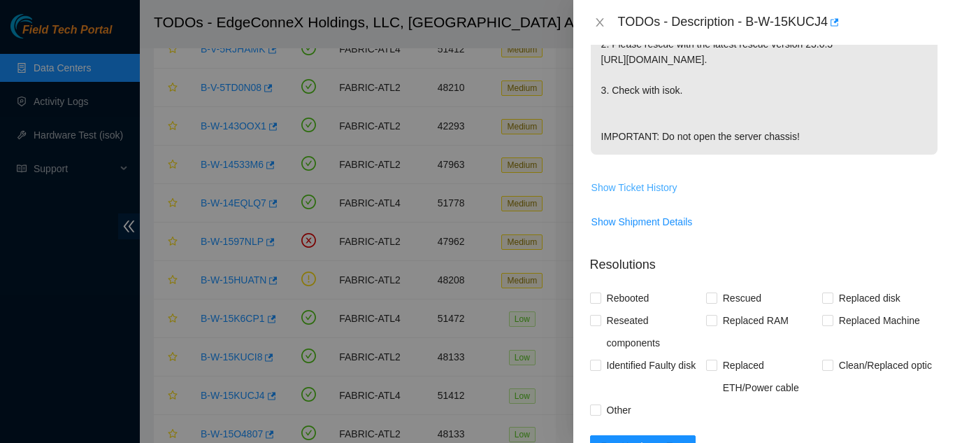
click at [605, 195] on span "Show Ticket History" at bounding box center [635, 187] width 86 height 15
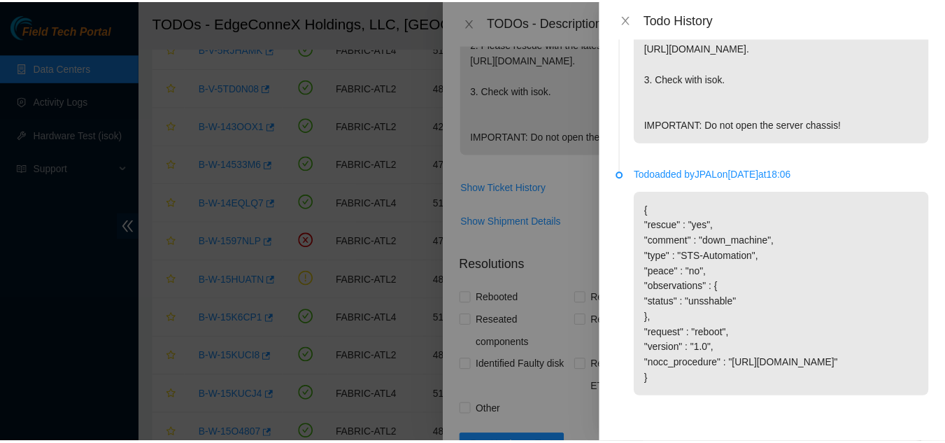
scroll to position [0, 0]
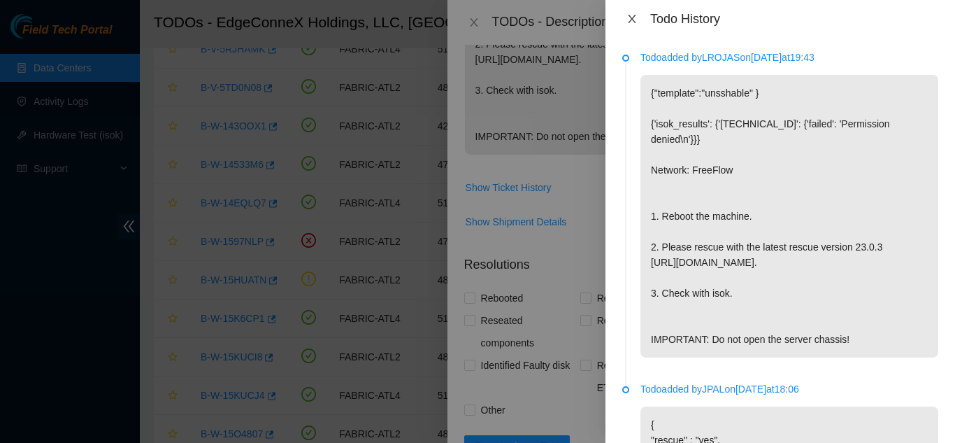
click at [634, 19] on icon "close" at bounding box center [632, 18] width 11 height 11
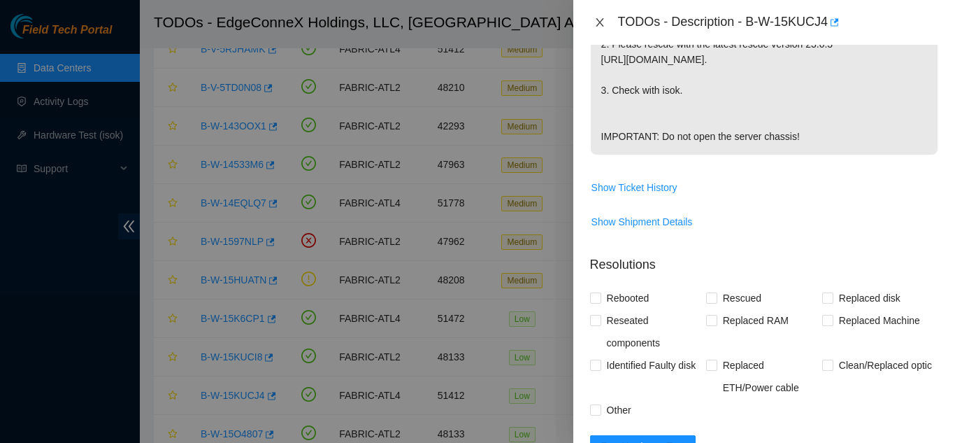
click at [606, 18] on button "Close" at bounding box center [600, 22] width 20 height 13
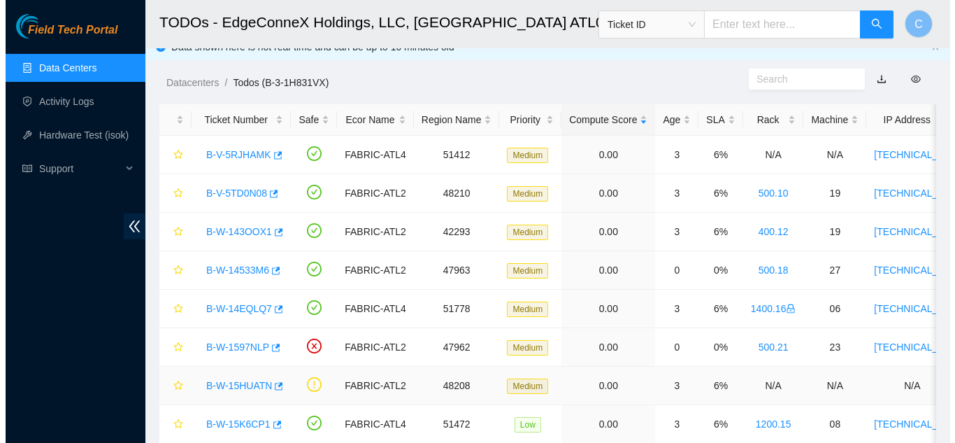
scroll to position [8, 0]
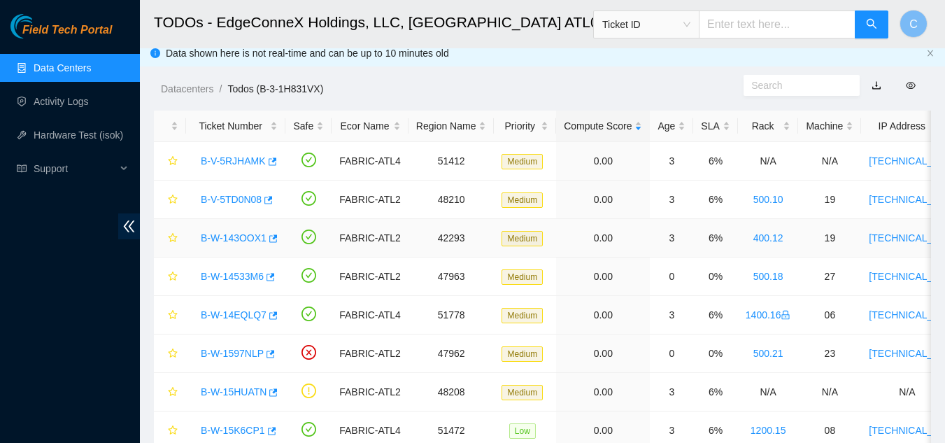
click at [244, 240] on link "B-W-143OOX1" at bounding box center [234, 237] width 66 height 11
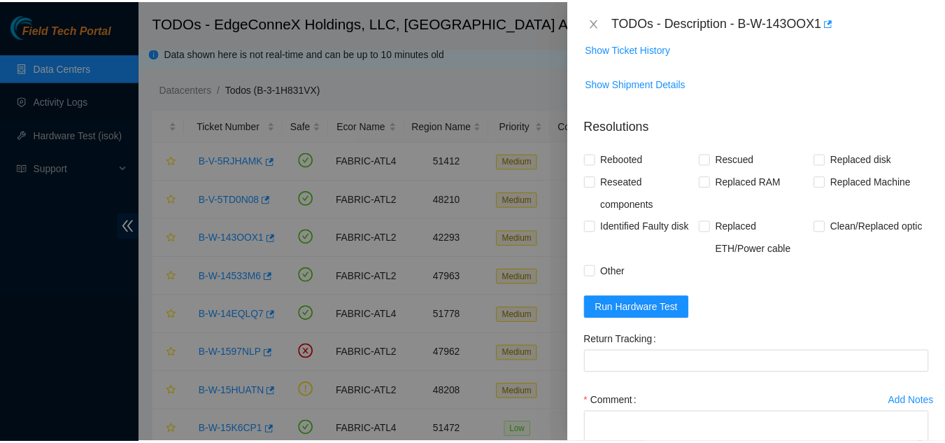
scroll to position [0, 0]
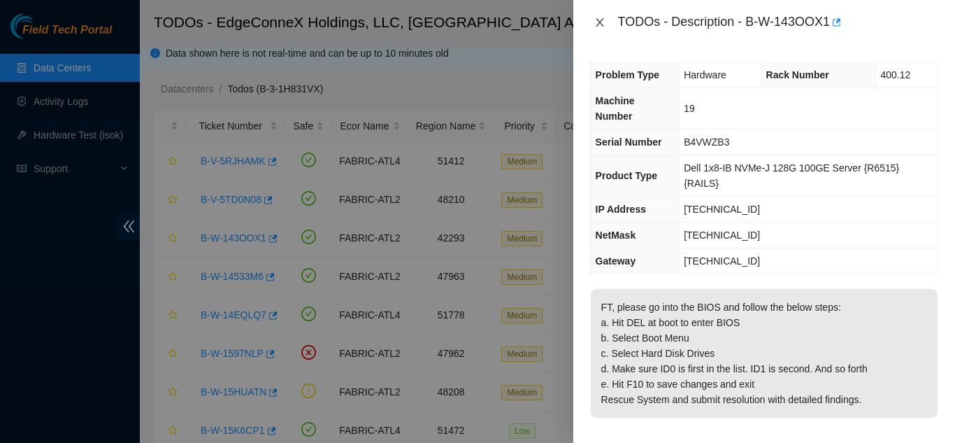
click at [603, 22] on icon "close" at bounding box center [599, 22] width 11 height 11
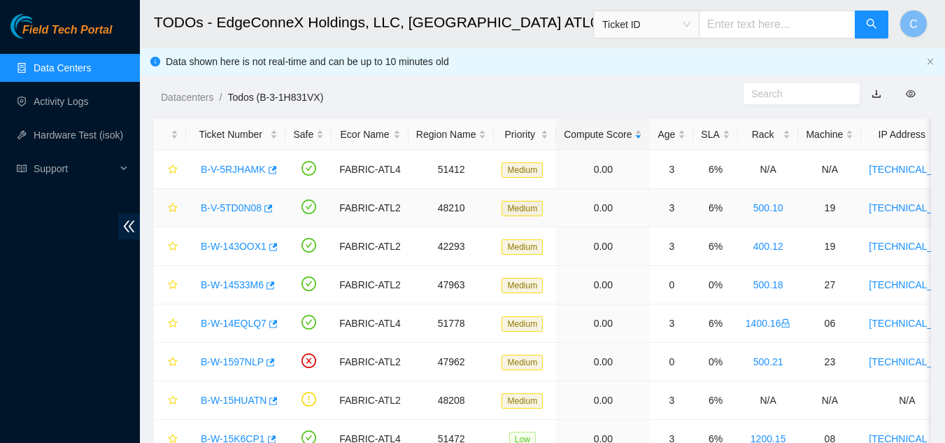
click at [237, 210] on link "B-V-5TD0N08" at bounding box center [231, 207] width 61 height 11
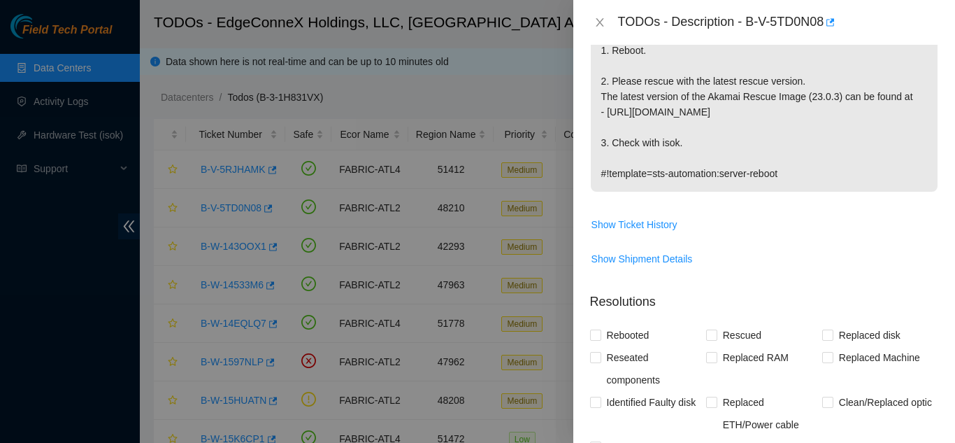
scroll to position [298, 0]
click at [621, 224] on span "Show Ticket History" at bounding box center [635, 224] width 86 height 15
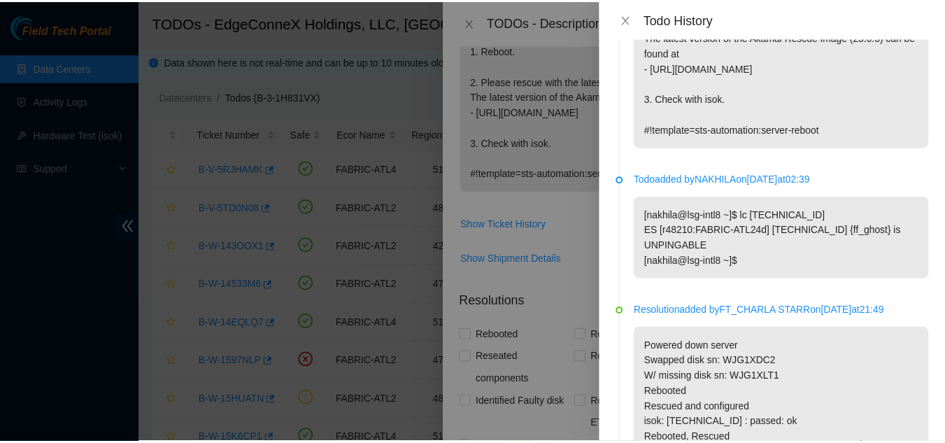
scroll to position [0, 0]
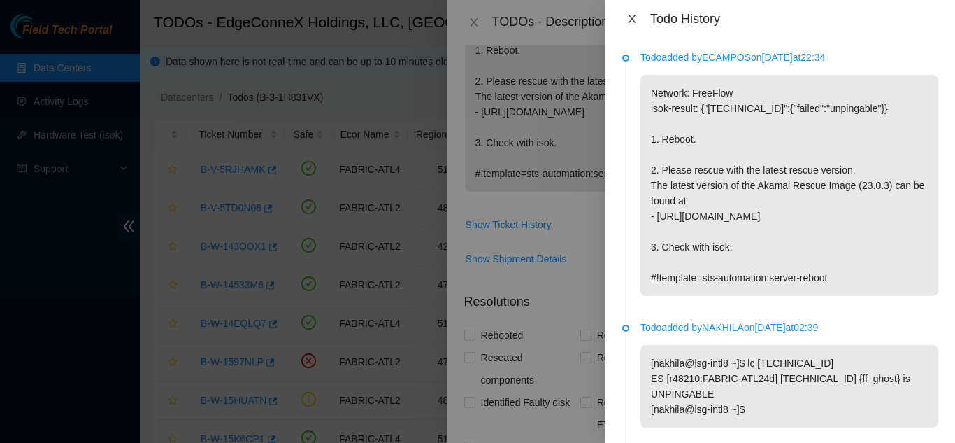
click at [627, 16] on icon "close" at bounding box center [632, 18] width 11 height 11
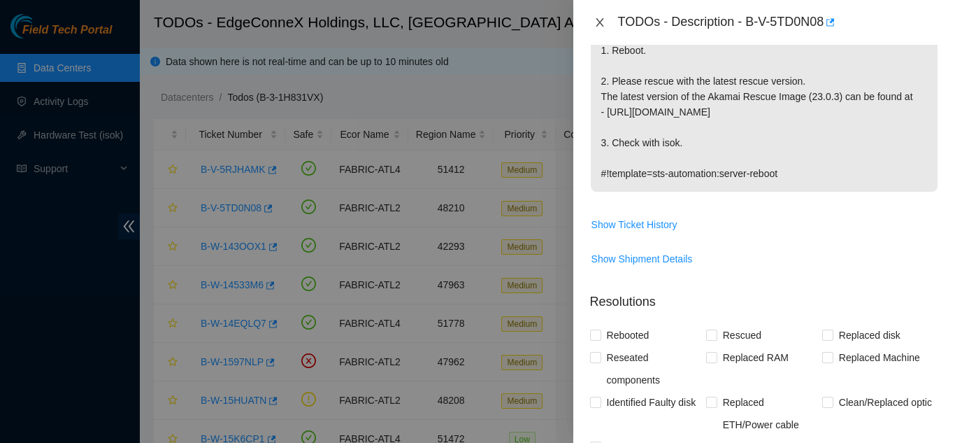
click at [601, 24] on icon "close" at bounding box center [599, 22] width 11 height 11
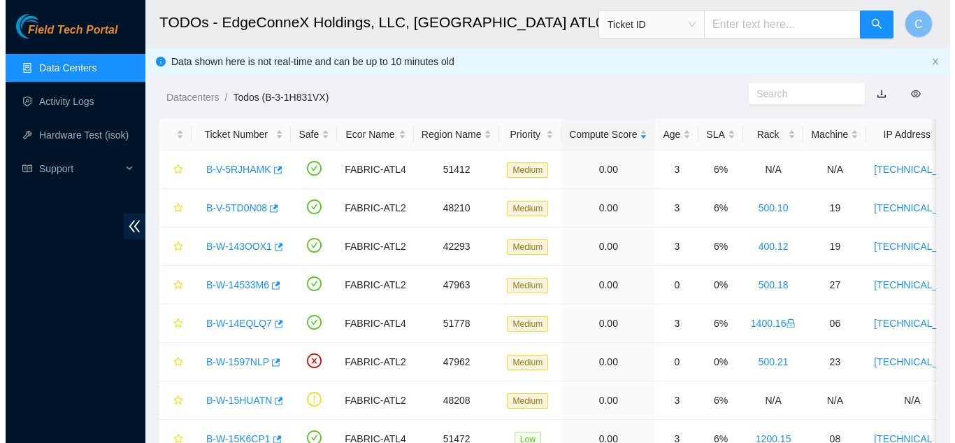
scroll to position [318, 0]
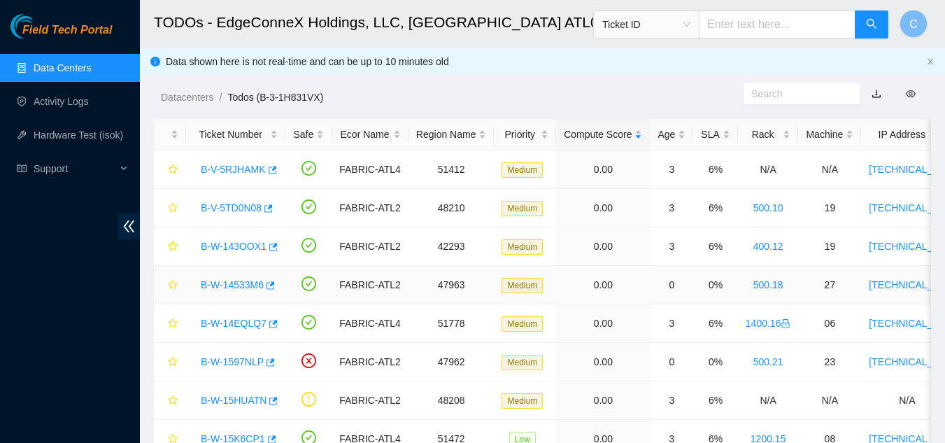
click at [236, 283] on link "B-W-14533M6" at bounding box center [232, 284] width 63 height 11
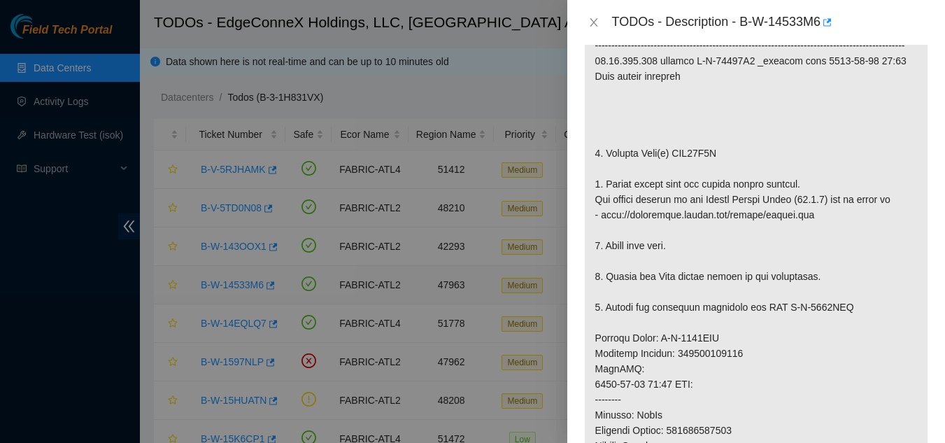
scroll to position [298, 0]
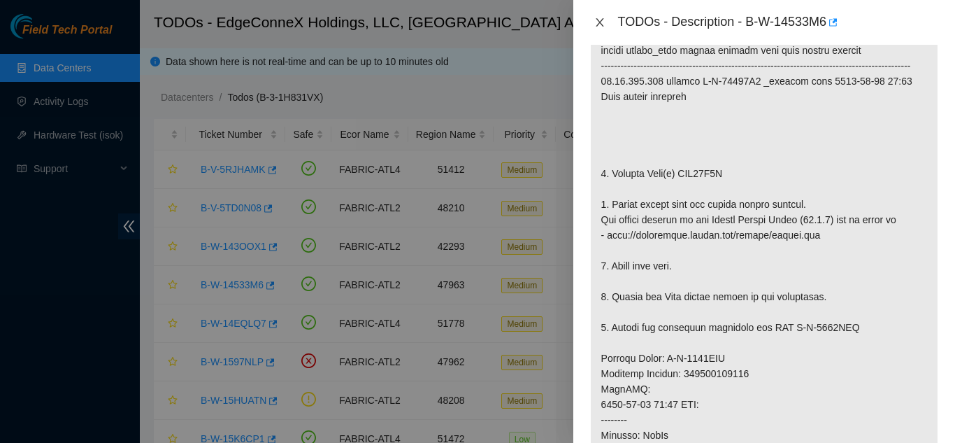
click at [606, 24] on button "Close" at bounding box center [600, 22] width 20 height 13
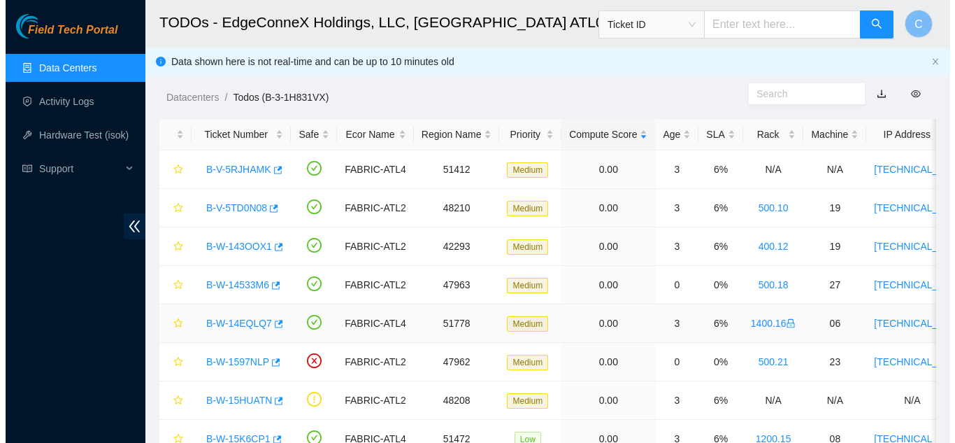
scroll to position [185, 0]
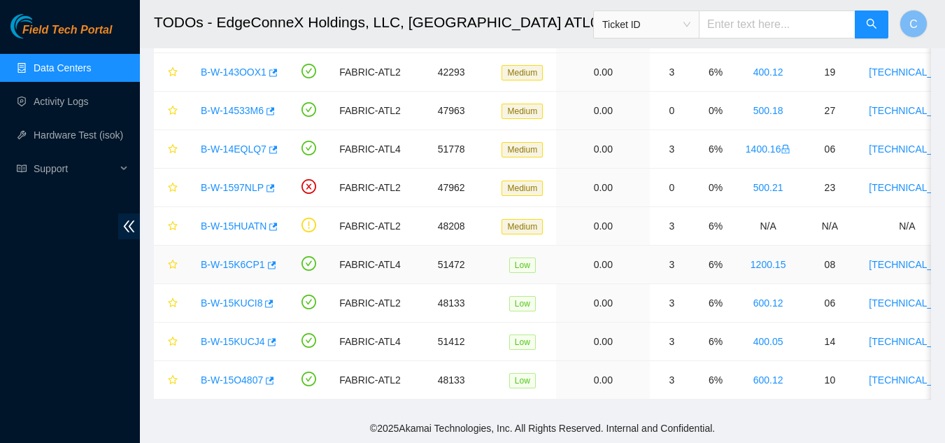
click at [252, 259] on link "B-W-15K6CP1" at bounding box center [233, 264] width 64 height 11
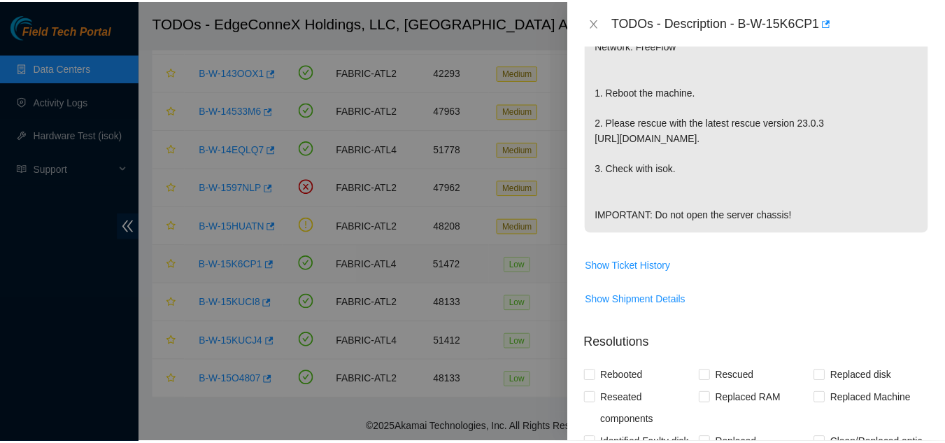
scroll to position [298, 0]
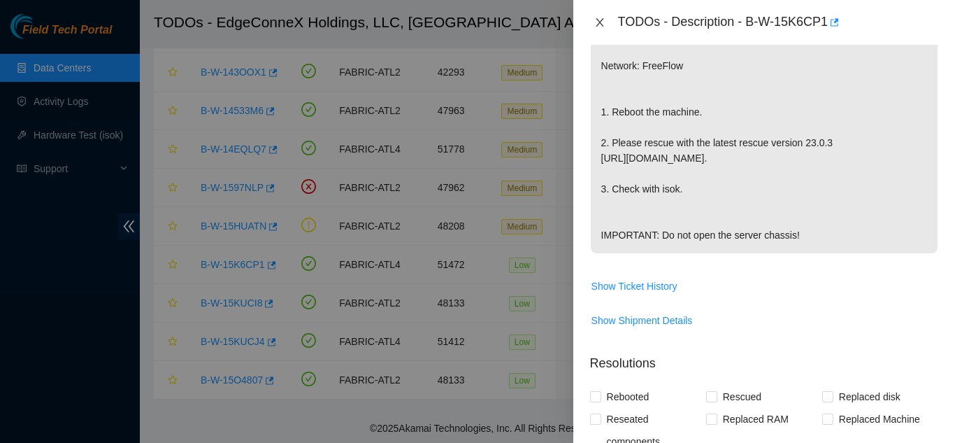
click at [603, 20] on icon "close" at bounding box center [599, 22] width 11 height 11
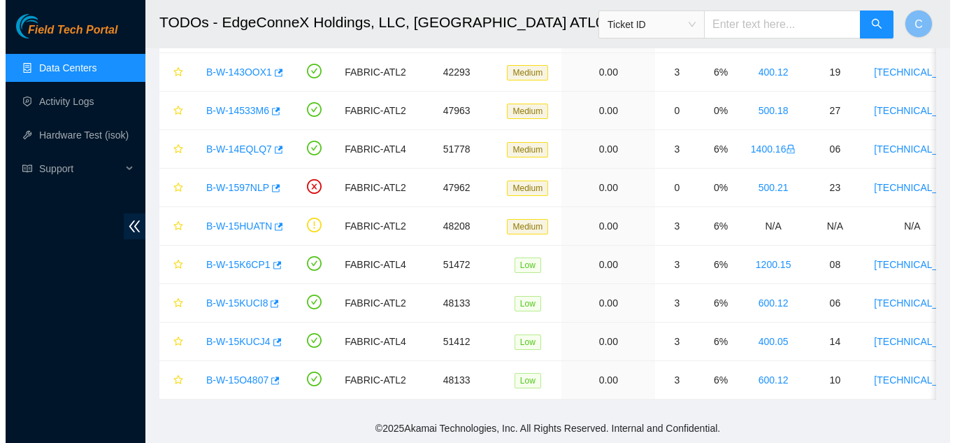
scroll to position [318, 0]
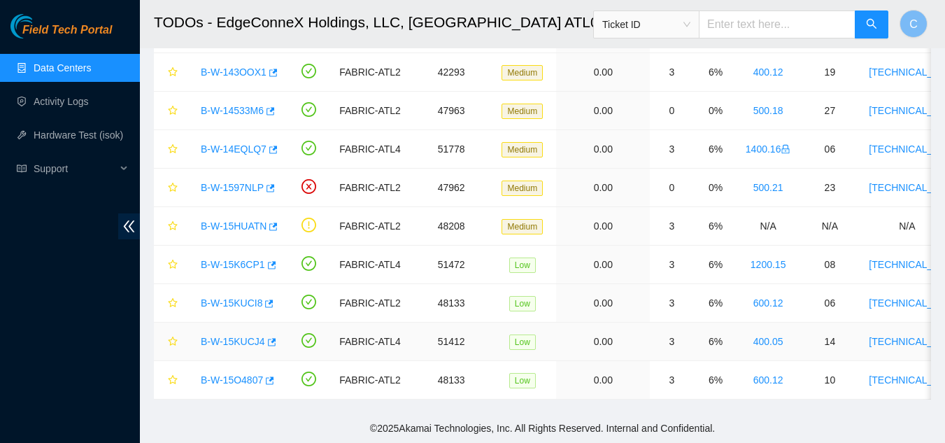
click at [221, 336] on link "B-W-15KUCJ4" at bounding box center [233, 341] width 64 height 11
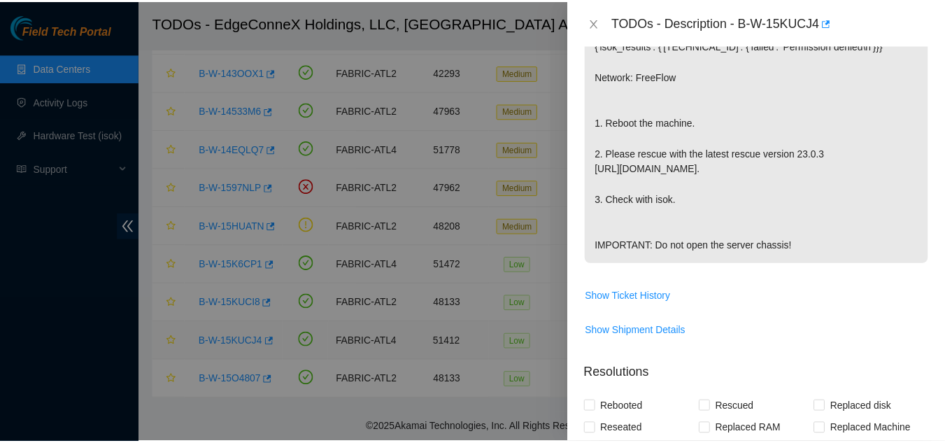
scroll to position [329, 0]
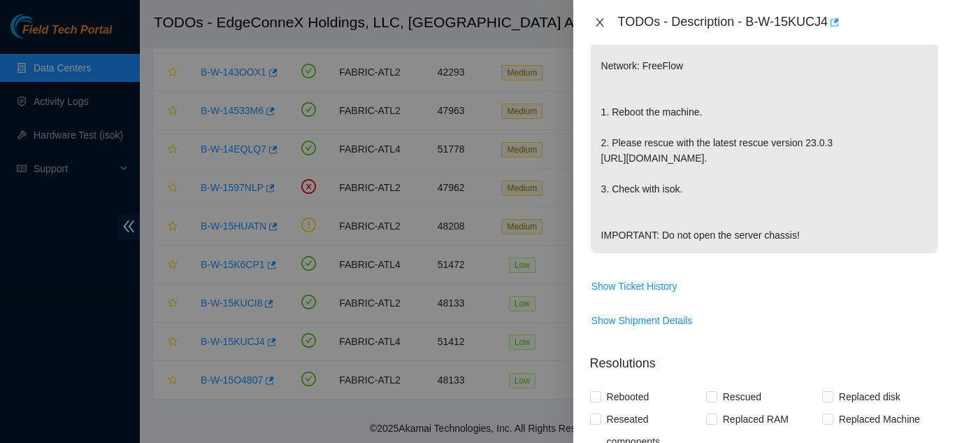
click at [601, 20] on icon "close" at bounding box center [599, 22] width 11 height 11
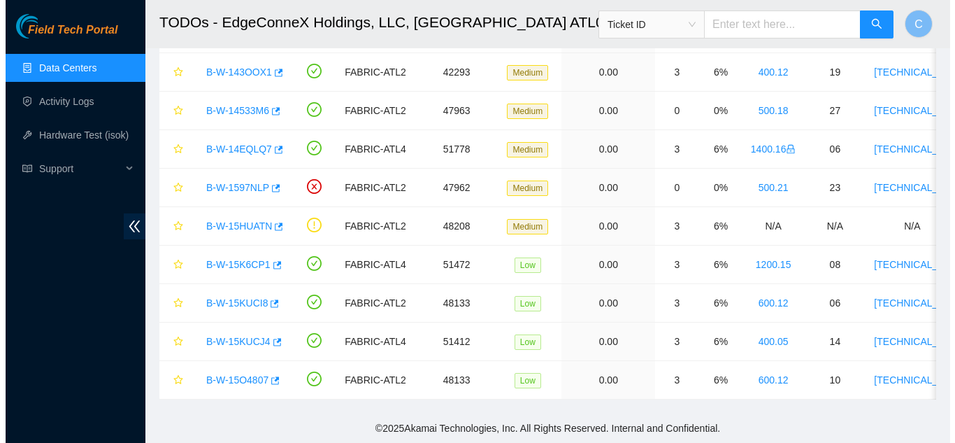
scroll to position [318, 0]
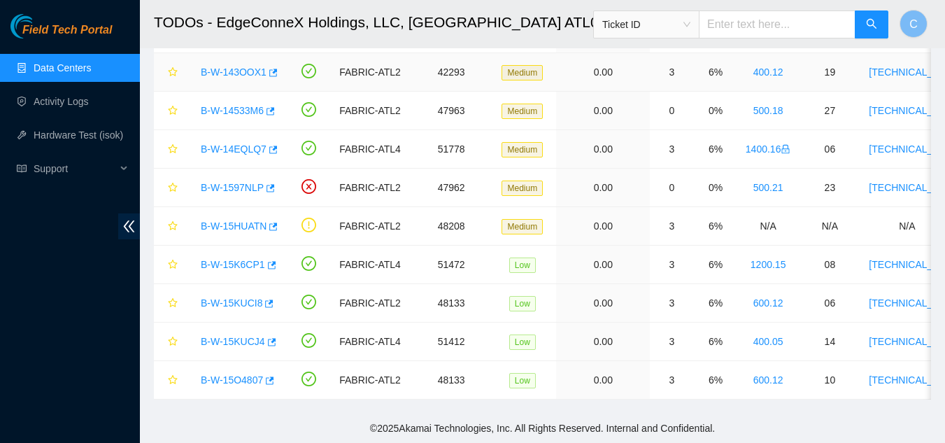
click at [229, 66] on link "B-W-143OOX1" at bounding box center [234, 71] width 66 height 11
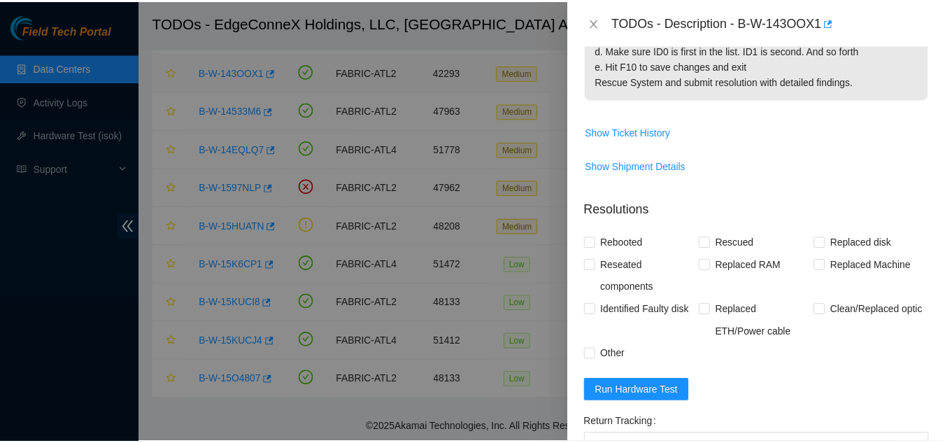
scroll to position [303, 0]
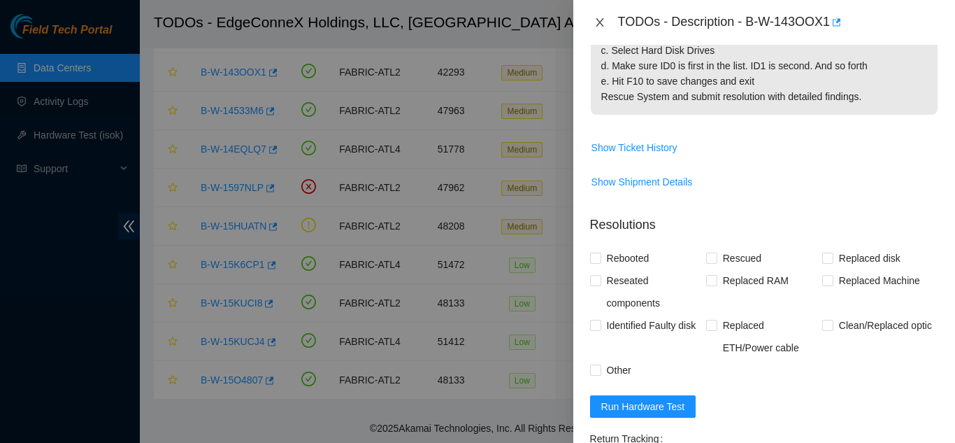
click at [596, 22] on icon "close" at bounding box center [599, 22] width 11 height 11
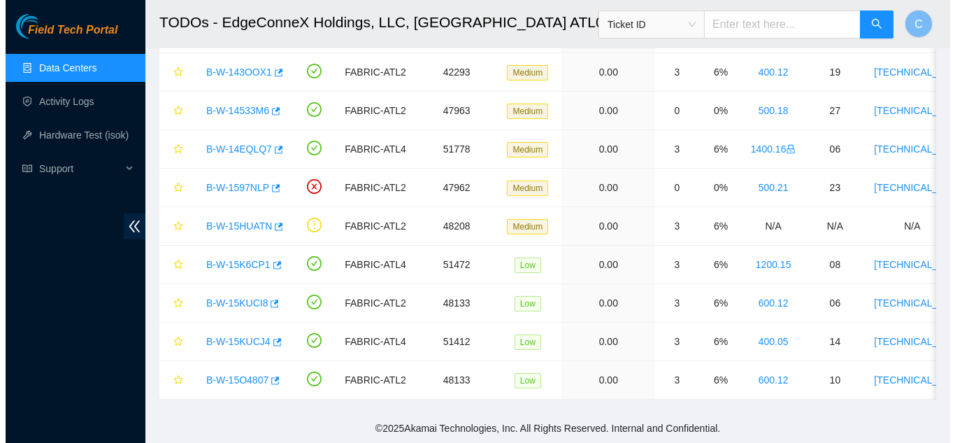
scroll to position [318, 0]
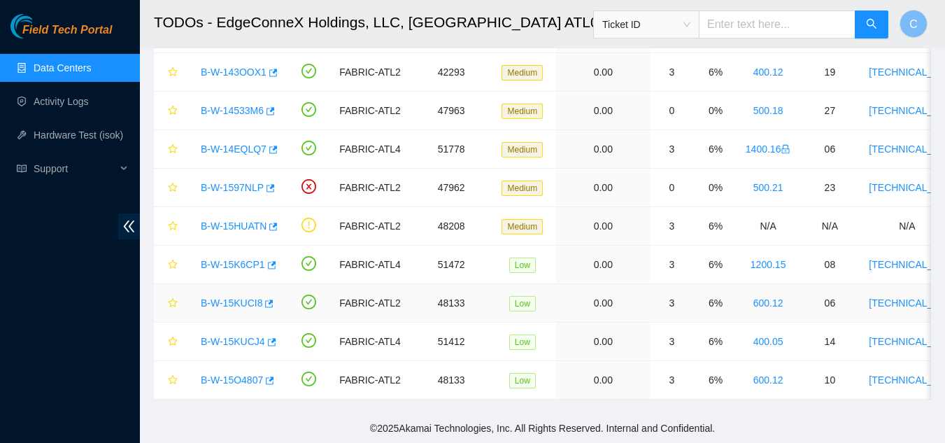
click at [251, 297] on link "B-W-15KUCI8" at bounding box center [232, 302] width 62 height 11
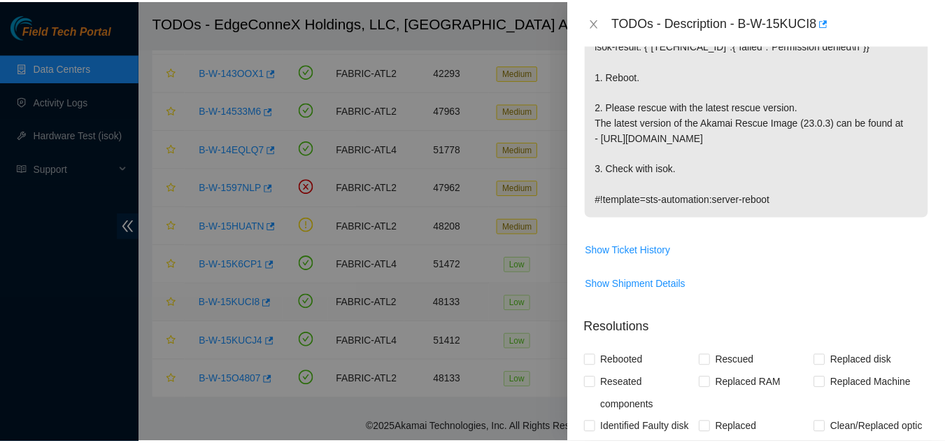
scroll to position [329, 0]
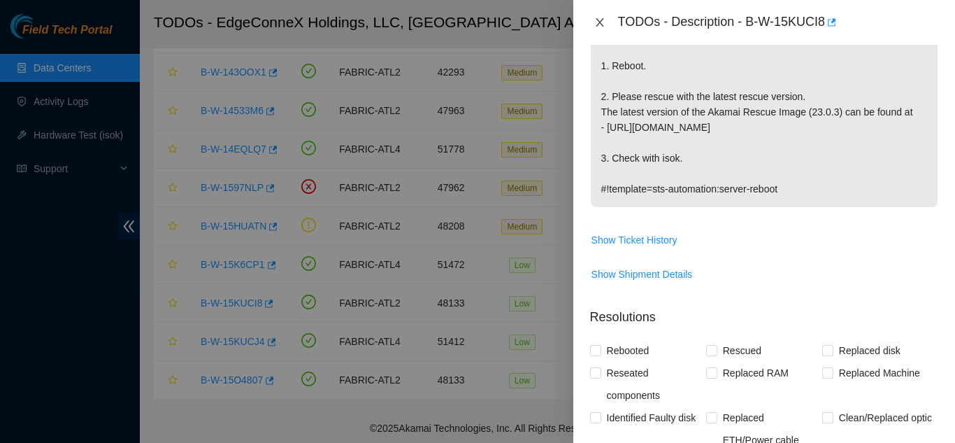
click at [601, 20] on icon "close" at bounding box center [600, 22] width 8 height 8
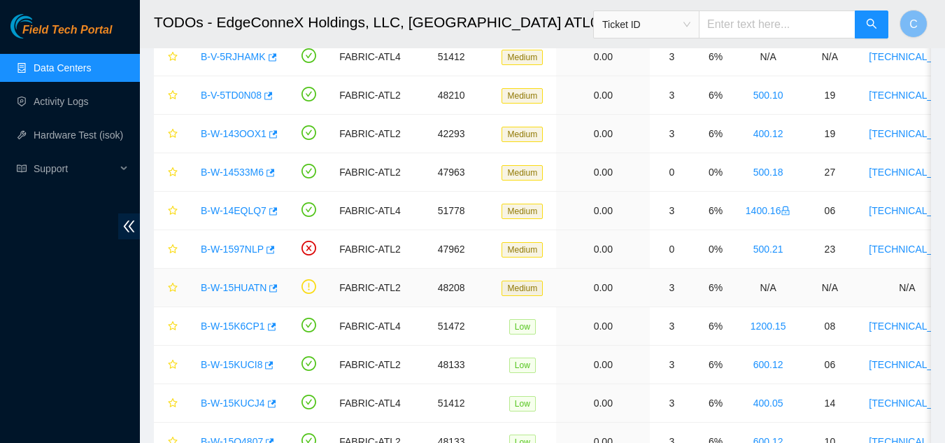
scroll to position [185, 0]
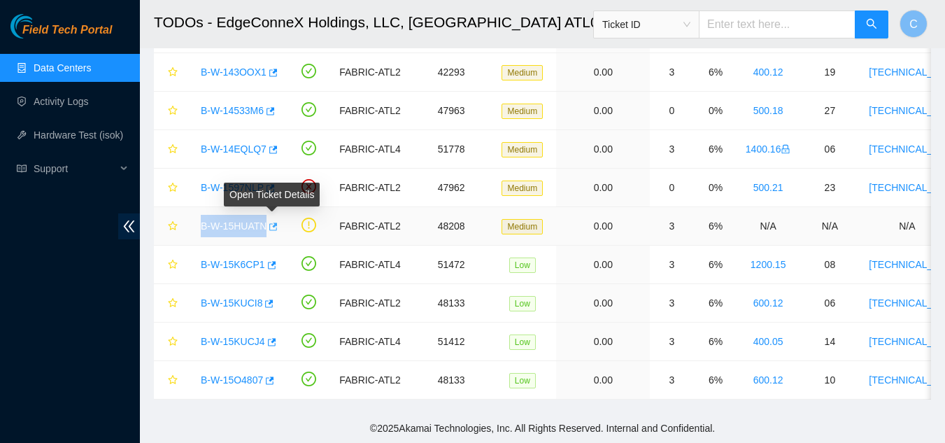
drag, startPoint x: 191, startPoint y: 215, endPoint x: 276, endPoint y: 226, distance: 86.0
click at [276, 226] on td "B-W-15HUATN" at bounding box center [235, 226] width 99 height 38
copy link "B-W-15HUATN"
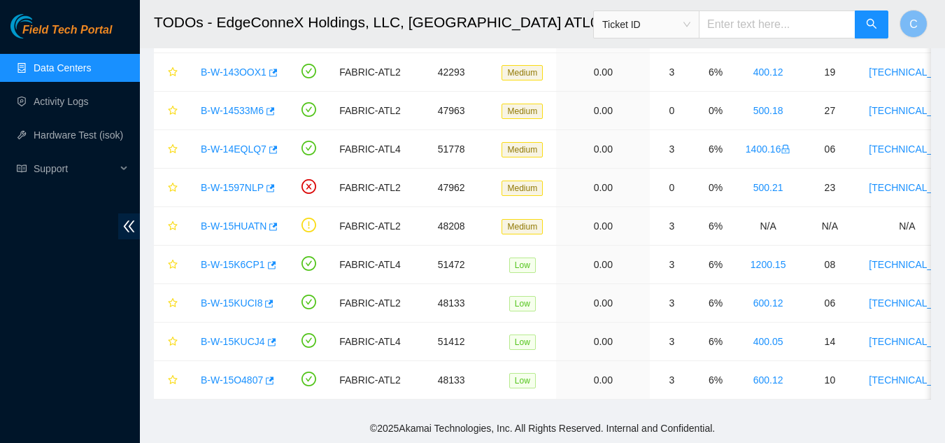
click at [311, 408] on main "TODOs - EdgeConneX Holdings, LLC, Atlanta ATL01 Ticket ID C Data shown here is …" at bounding box center [542, 119] width 805 height 587
click at [91, 69] on link "Data Centers" at bounding box center [62, 67] width 57 height 11
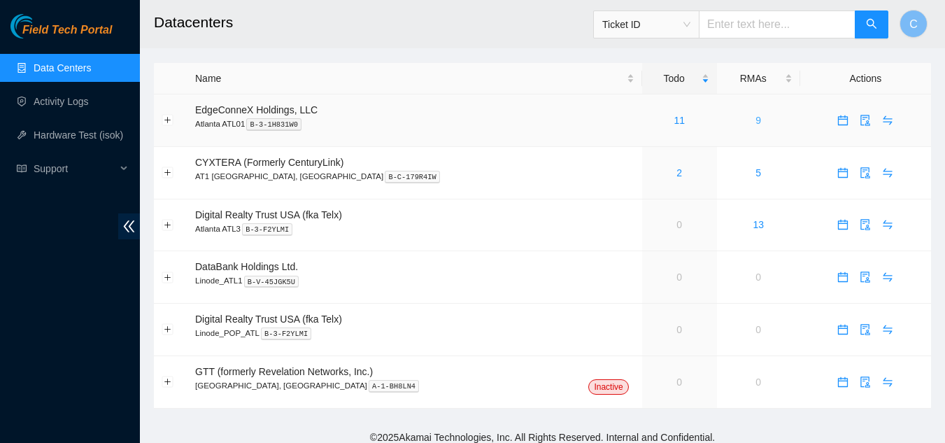
click at [755, 120] on link "9" at bounding box center [758, 120] width 6 height 11
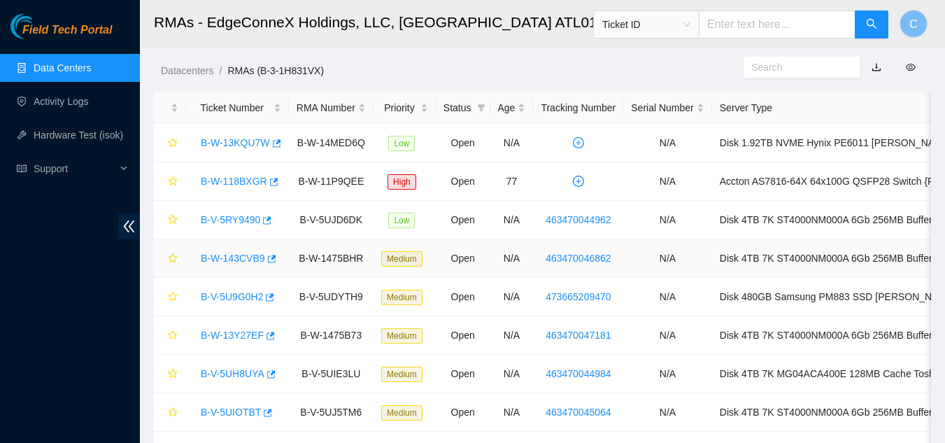
click at [231, 257] on link "B-W-143CVB9" at bounding box center [233, 257] width 64 height 11
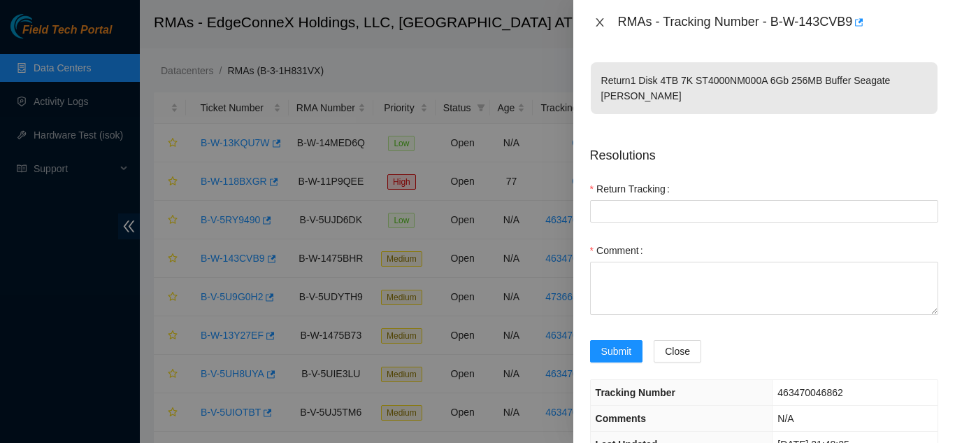
click at [597, 22] on icon "close" at bounding box center [599, 22] width 11 height 11
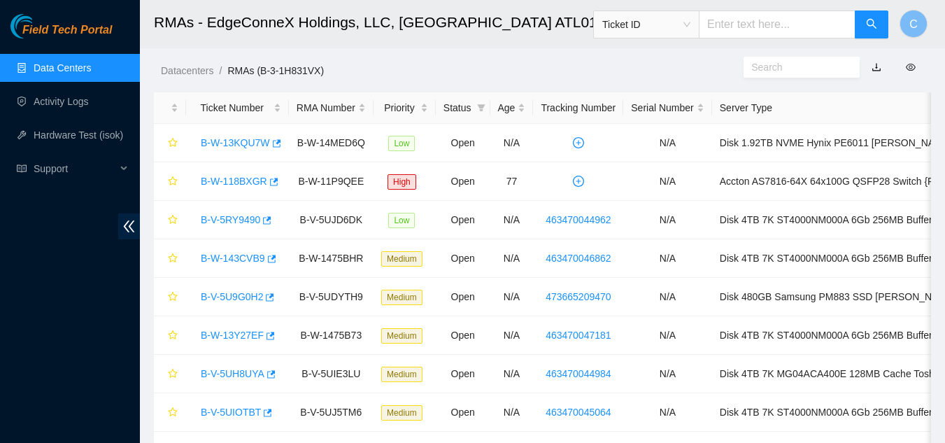
click at [597, 22] on body "Field Tech Portal Data Centers Activity Logs Hardware Test (isok) Support RMAs …" at bounding box center [472, 221] width 945 height 443
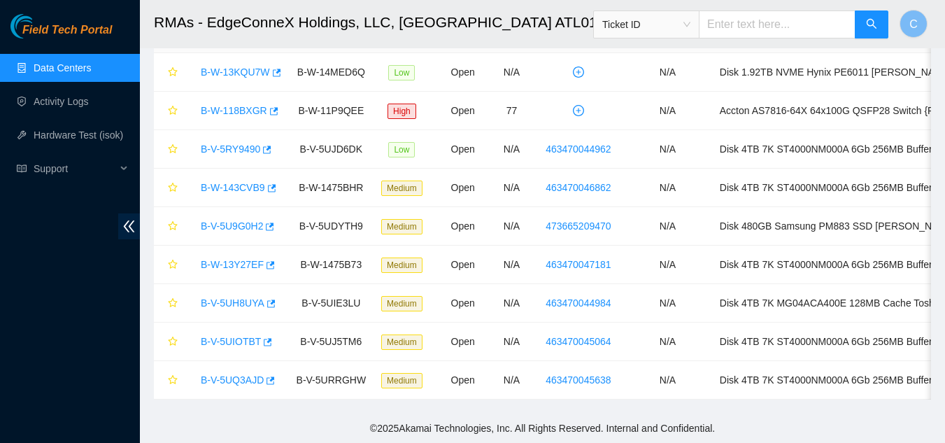
click at [64, 66] on link "Data Centers" at bounding box center [62, 67] width 57 height 11
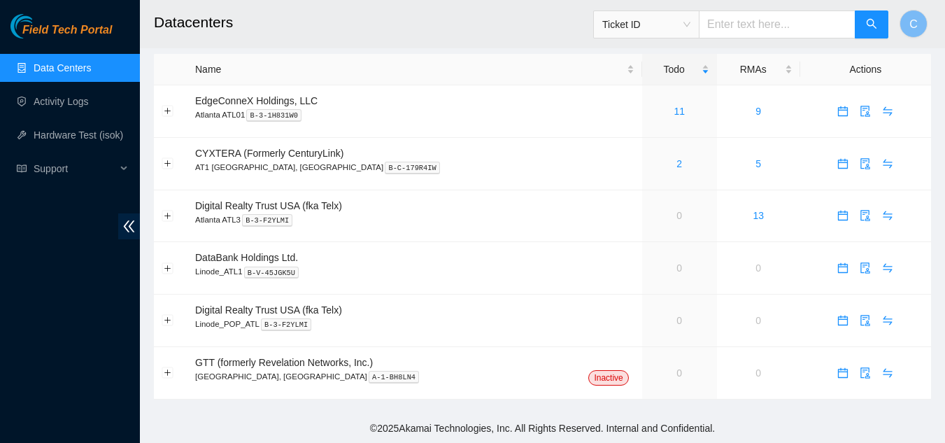
scroll to position [9, 0]
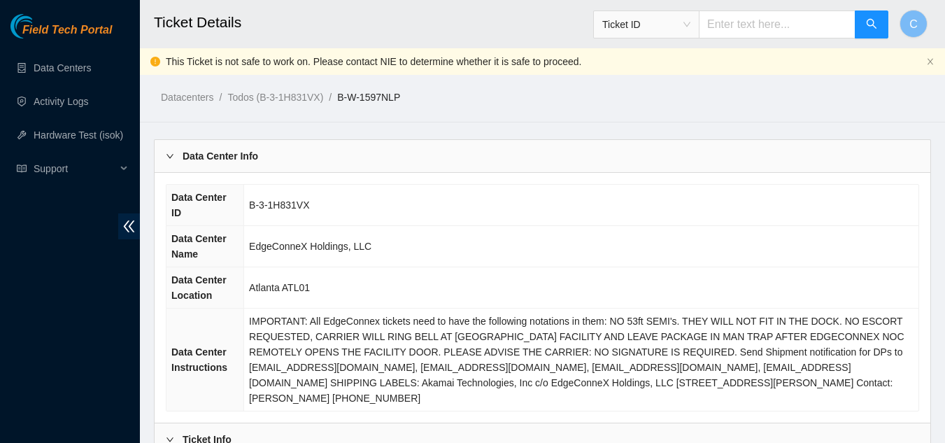
click at [253, 150] on b "Data Center Info" at bounding box center [221, 155] width 76 height 15
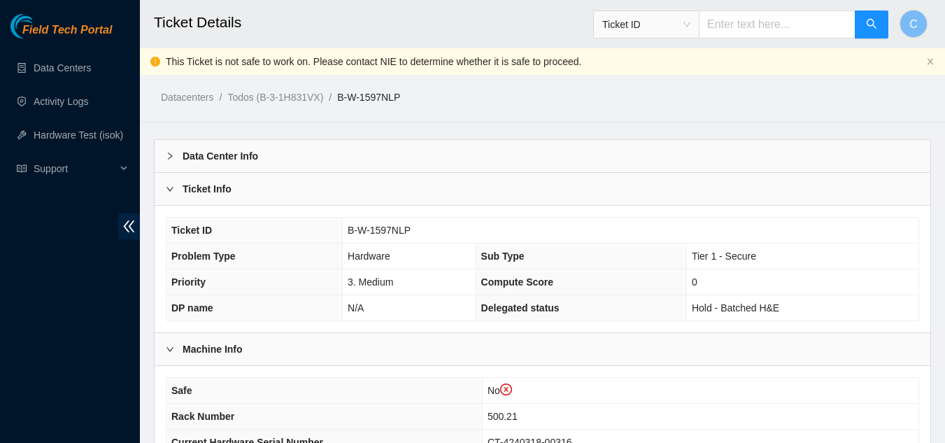
click at [253, 194] on div "Ticket Info" at bounding box center [542, 189] width 775 height 32
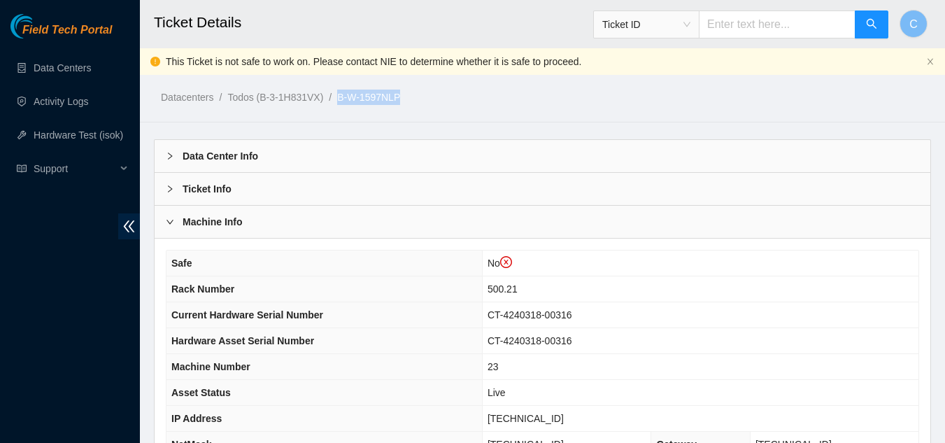
drag, startPoint x: 406, startPoint y: 96, endPoint x: 343, endPoint y: 94, distance: 63.6
click at [343, 94] on ol "Datacenters / Todos (B-3-1H831VX) / B-W-1597NLP /" at bounding box center [452, 97] width 582 height 15
copy link "B-W-1597NLP"
click at [839, 288] on td "500.21" at bounding box center [700, 289] width 436 height 26
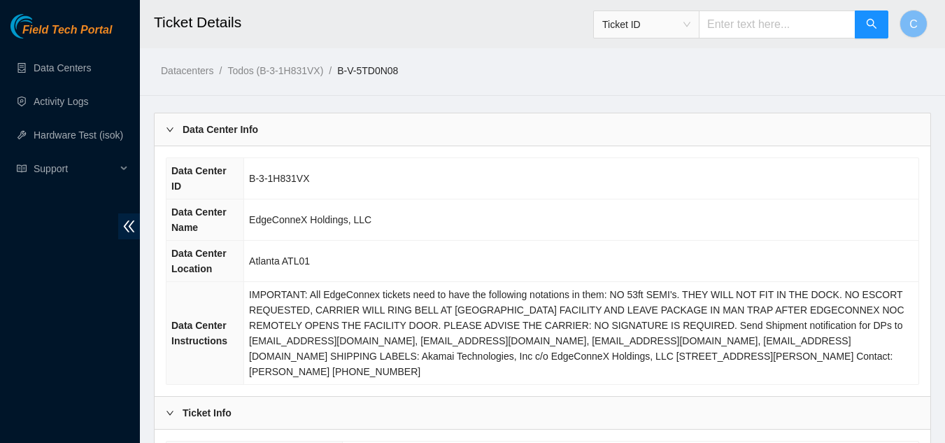
click at [294, 134] on div "Data Center Info" at bounding box center [542, 129] width 775 height 32
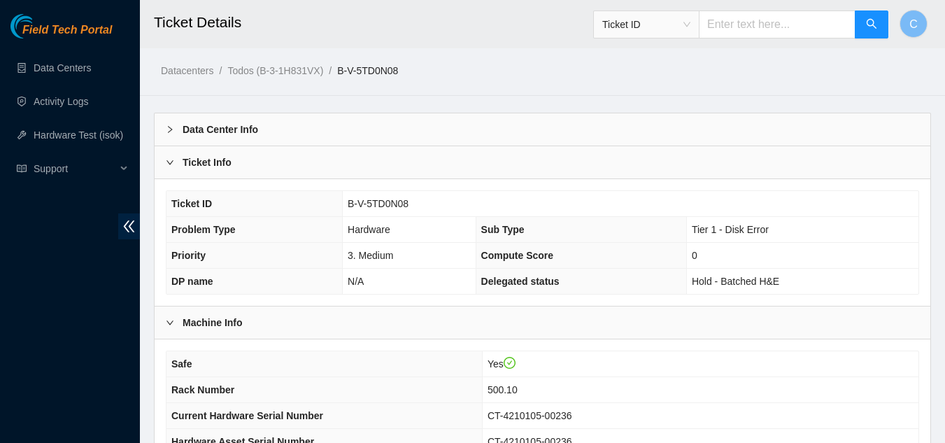
click at [286, 171] on div "Ticket Info" at bounding box center [542, 162] width 775 height 32
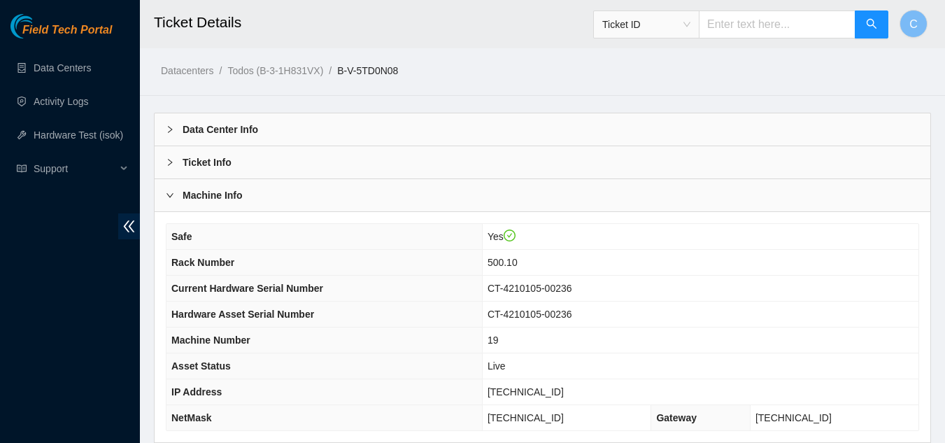
scroll to position [175, 0]
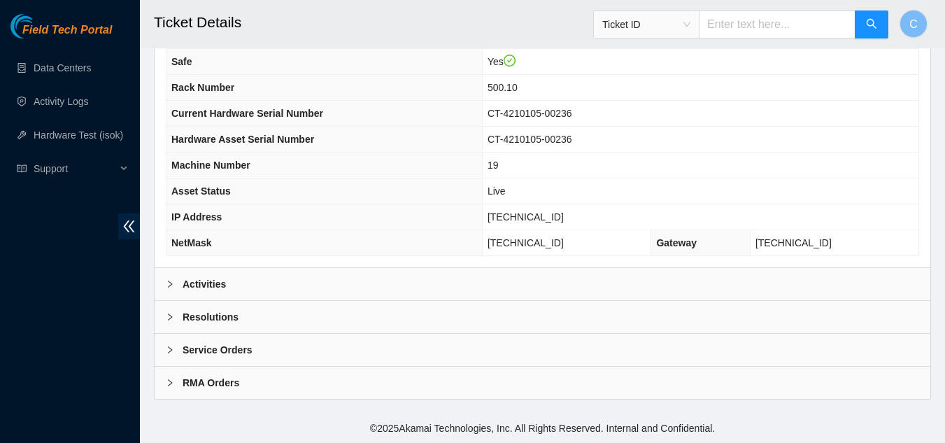
click at [252, 288] on div "Activities" at bounding box center [542, 284] width 775 height 32
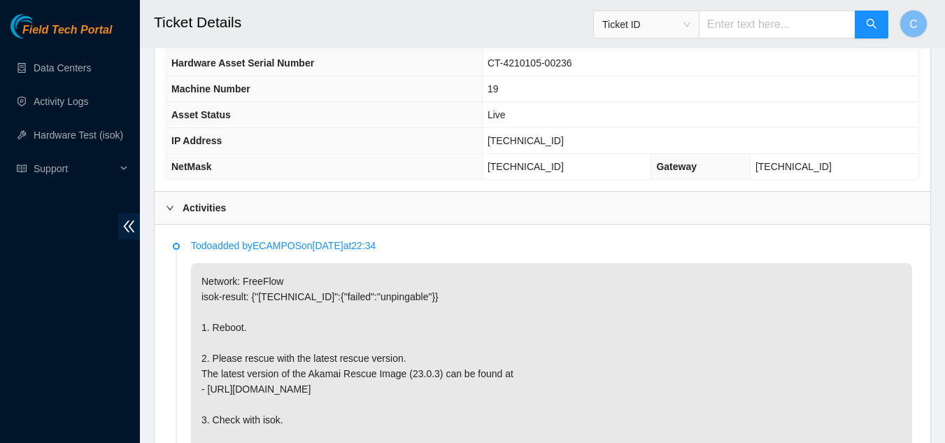
scroll to position [253, 0]
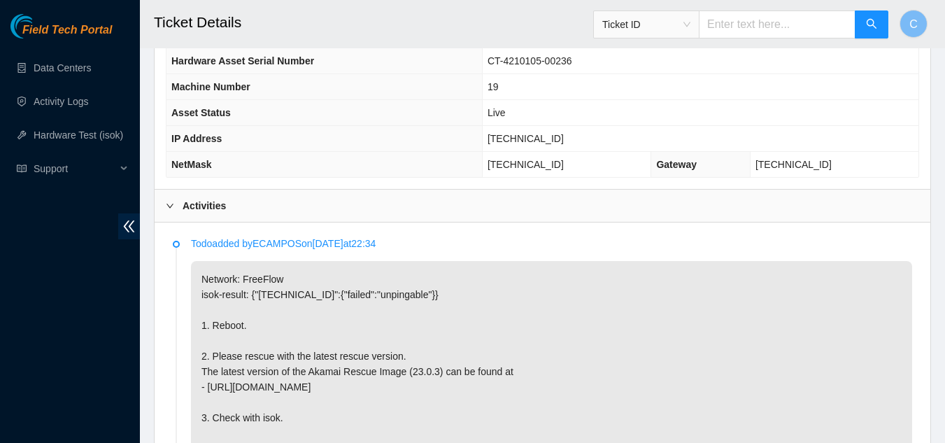
click at [264, 195] on div "Activities" at bounding box center [542, 205] width 775 height 32
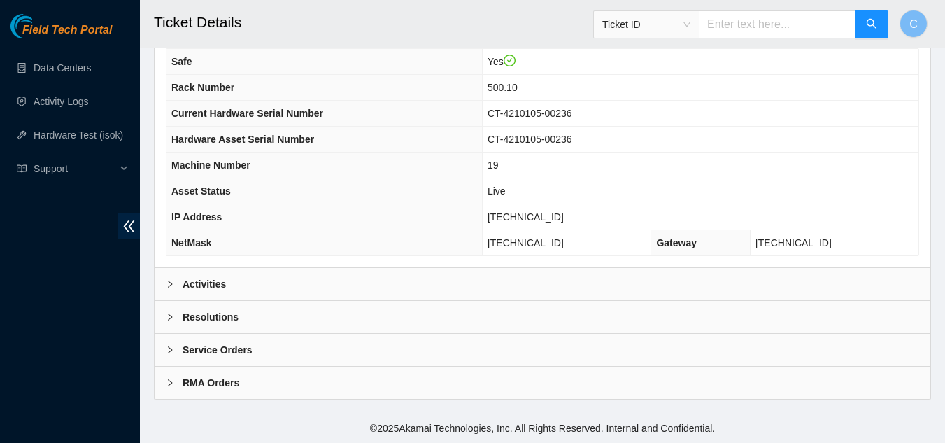
scroll to position [0, 0]
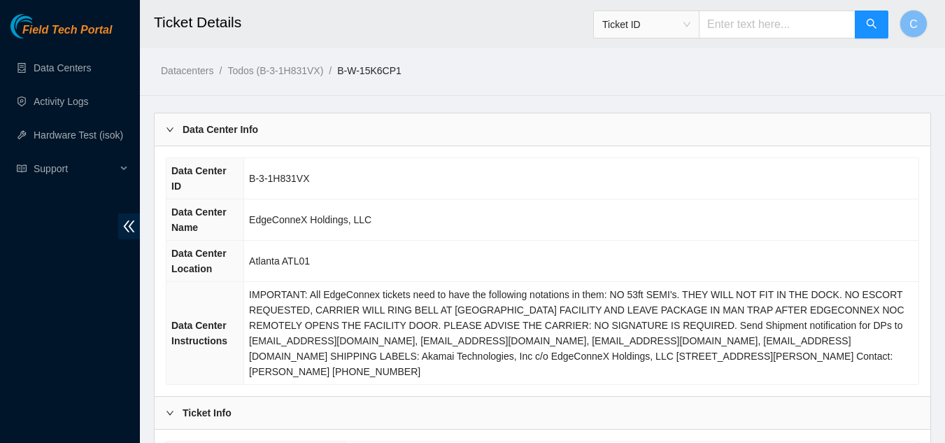
click at [316, 128] on div "Data Center Info" at bounding box center [542, 129] width 775 height 32
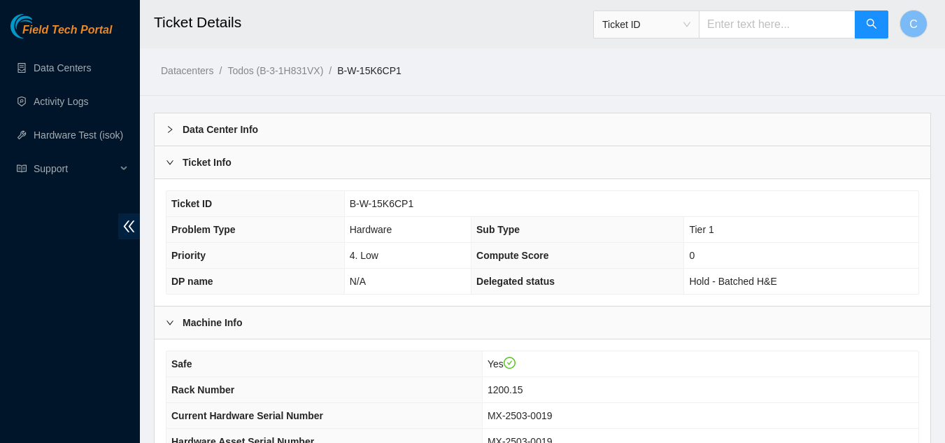
click at [280, 166] on div "Ticket Info" at bounding box center [542, 162] width 775 height 32
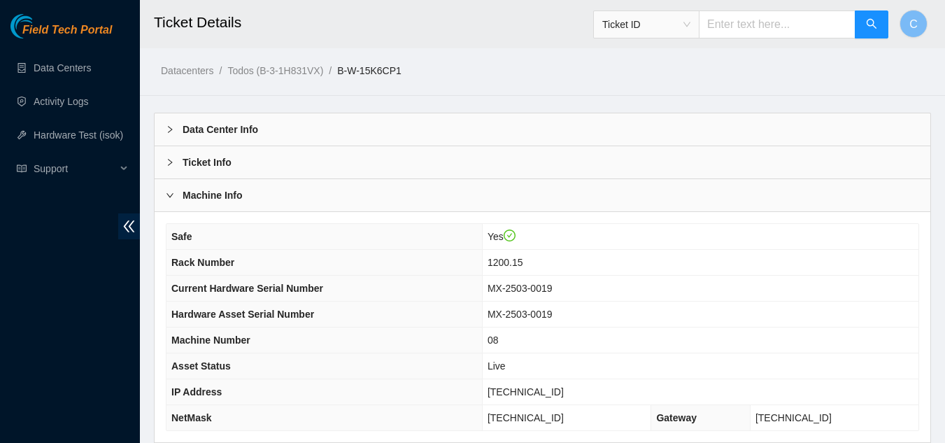
scroll to position [175, 0]
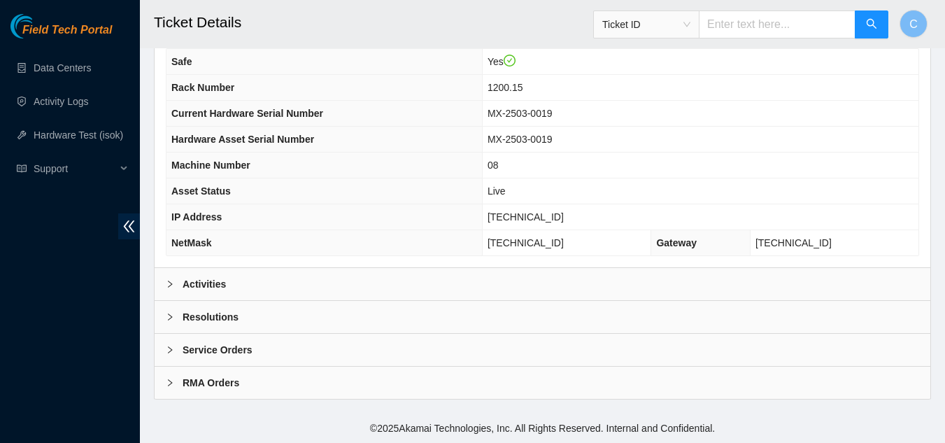
click at [218, 285] on b "Activities" at bounding box center [204, 283] width 43 height 15
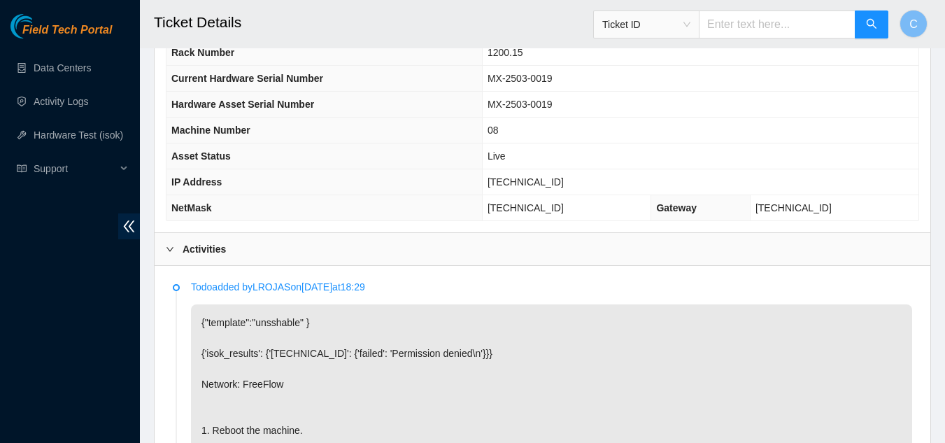
scroll to position [208, 0]
click at [238, 257] on div "Activities" at bounding box center [542, 250] width 775 height 32
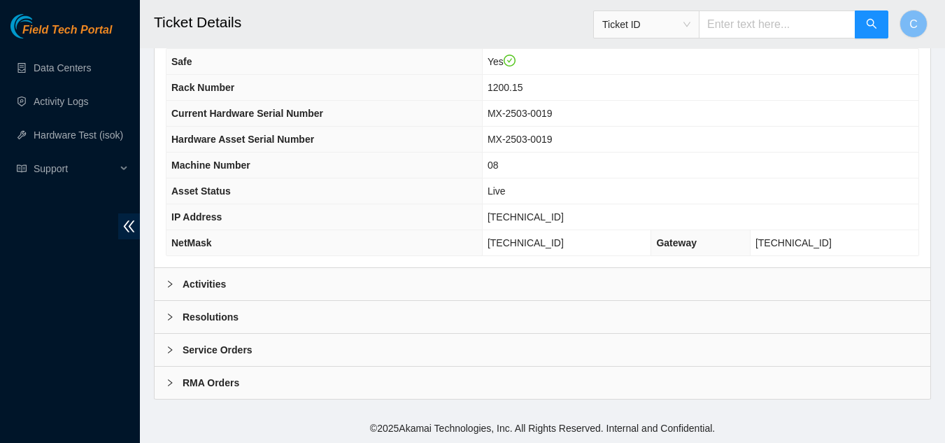
scroll to position [0, 0]
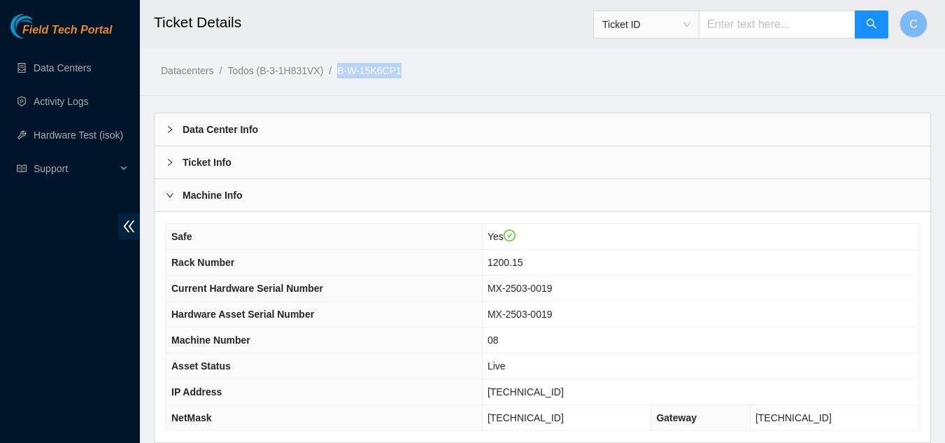
drag, startPoint x: 412, startPoint y: 64, endPoint x: 338, endPoint y: 70, distance: 74.3
click at [338, 70] on ol "Datacenters / Todos (B-3-1H831VX) / B-W-15K6CP1 /" at bounding box center [452, 70] width 582 height 15
copy ol "B-W-15K6CP1"
click at [790, 106] on main "Ticket Details Ticket ID C Datacenters / Todos (B-3-1H831VX) / B-W-15K6CP1 / Da…" at bounding box center [542, 294] width 805 height 588
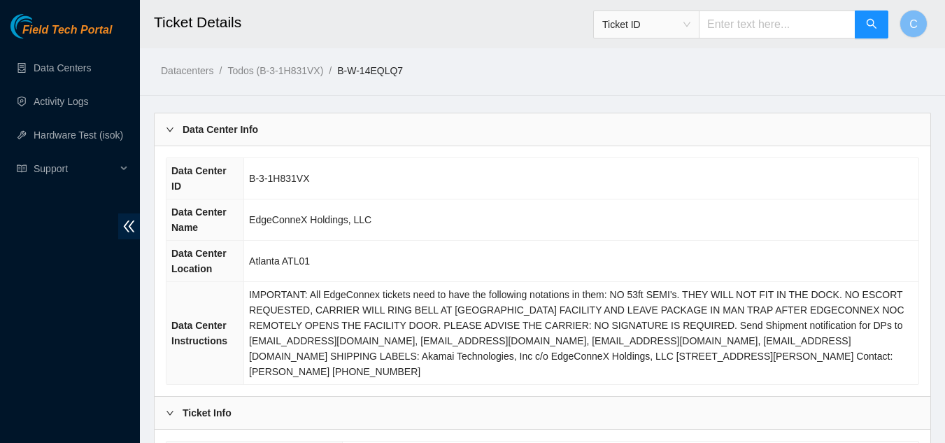
click at [401, 136] on div "Data Center Info" at bounding box center [542, 129] width 775 height 32
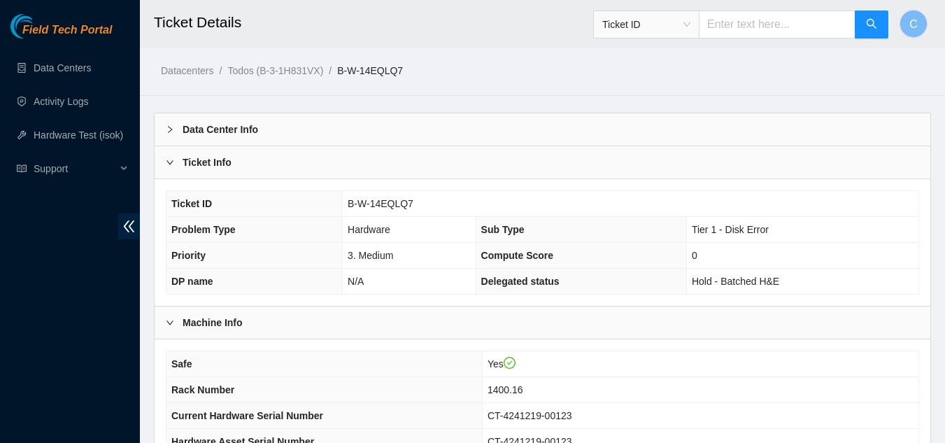
click at [387, 159] on div "Ticket Info" at bounding box center [542, 162] width 775 height 32
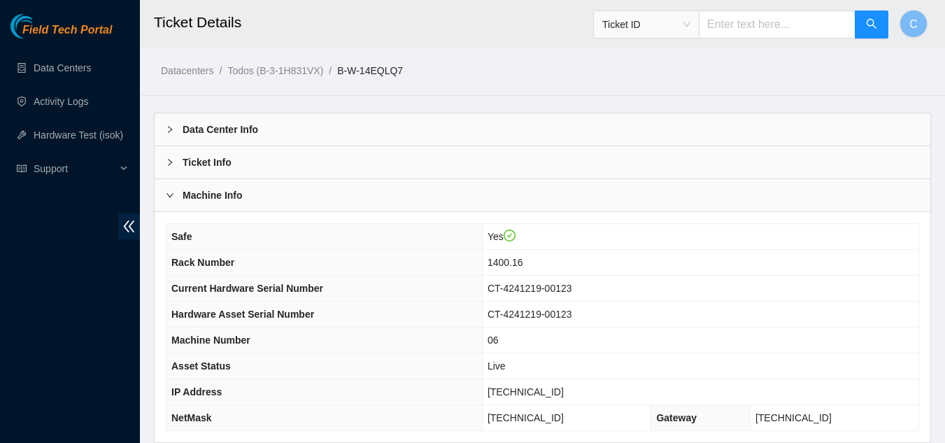
scroll to position [175, 0]
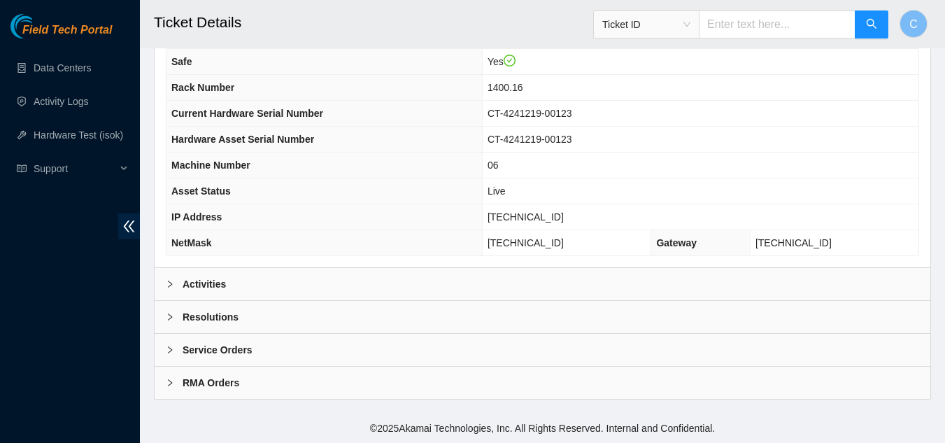
click at [336, 280] on div "Activities" at bounding box center [542, 284] width 775 height 32
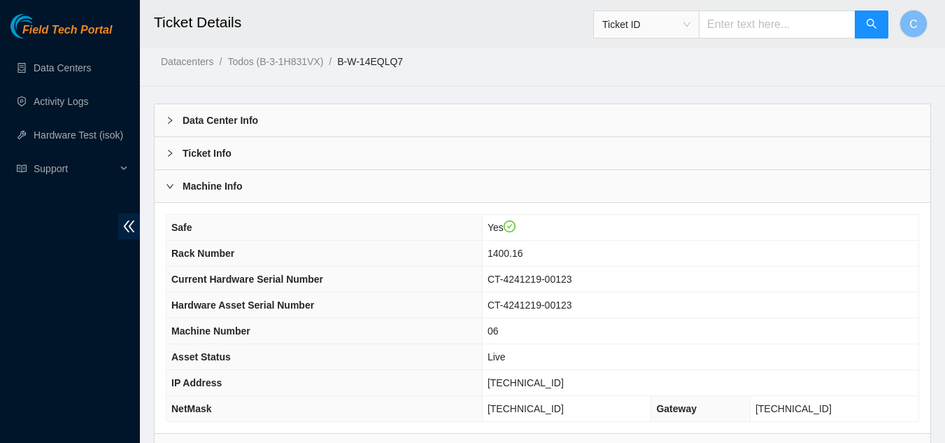
scroll to position [0, 0]
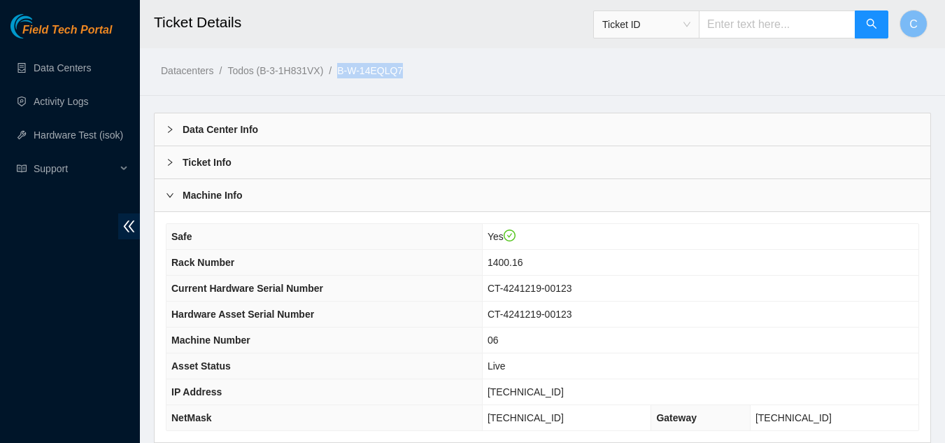
drag, startPoint x: 411, startPoint y: 71, endPoint x: 342, endPoint y: 62, distance: 69.7
click at [342, 62] on div "Datacenters / Todos (B-3-1H831VX) / B-W-14EQLQ7 /" at bounding box center [441, 39] width 603 height 78
copy link "B-W-14EQLQ7"
click at [776, 295] on td "CT-4241219-00123" at bounding box center [700, 289] width 436 height 26
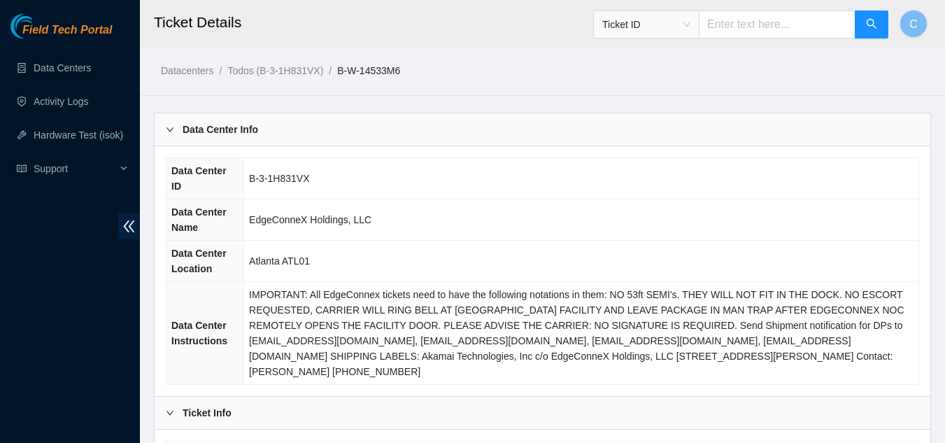
click at [406, 122] on div "Data Center Info" at bounding box center [542, 129] width 775 height 32
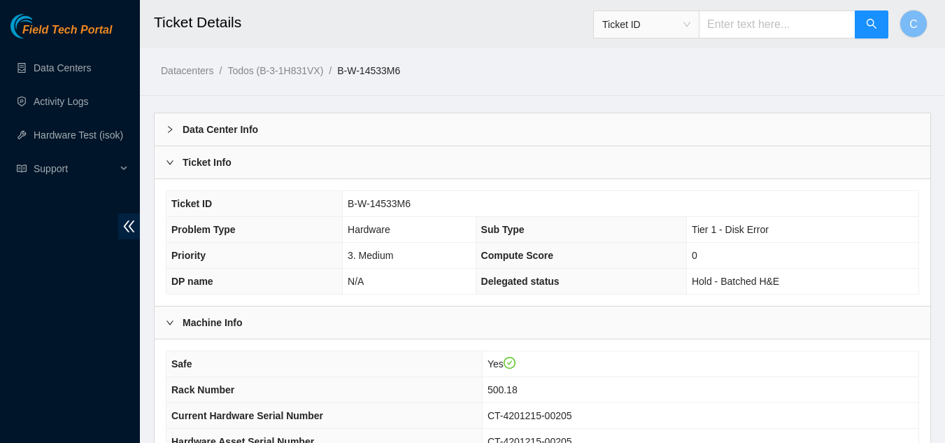
click at [359, 169] on div "Ticket Info" at bounding box center [542, 162] width 775 height 32
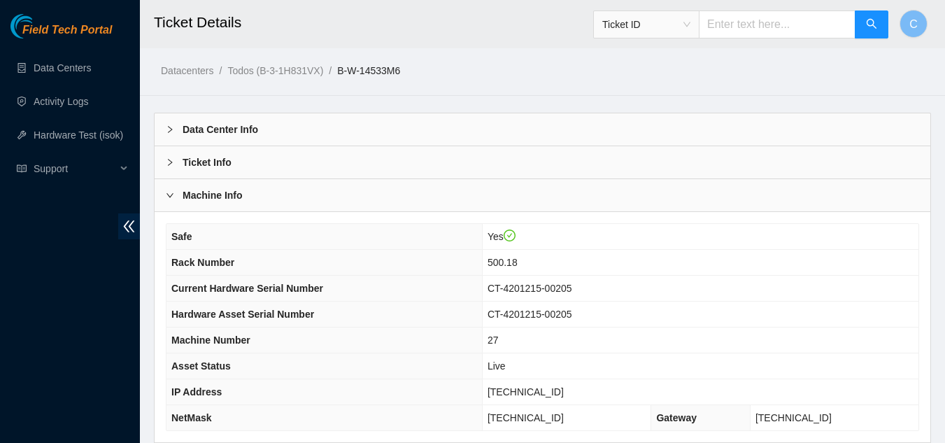
scroll to position [175, 0]
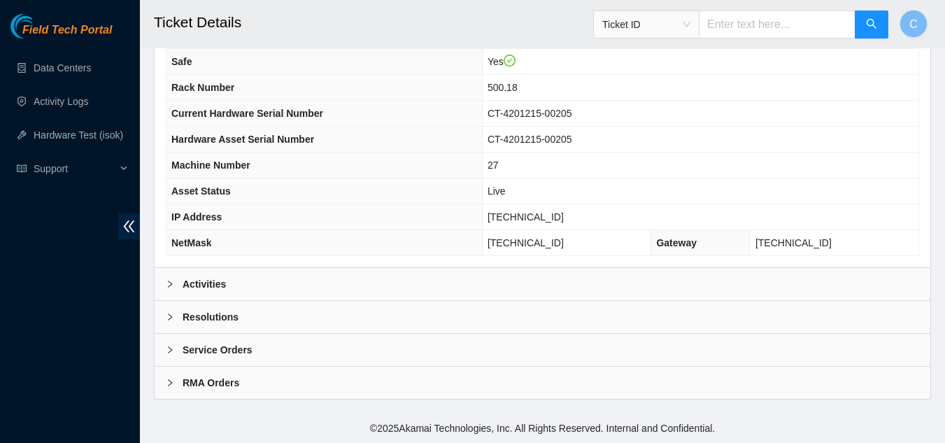
click at [283, 292] on div "Activities" at bounding box center [542, 284] width 775 height 32
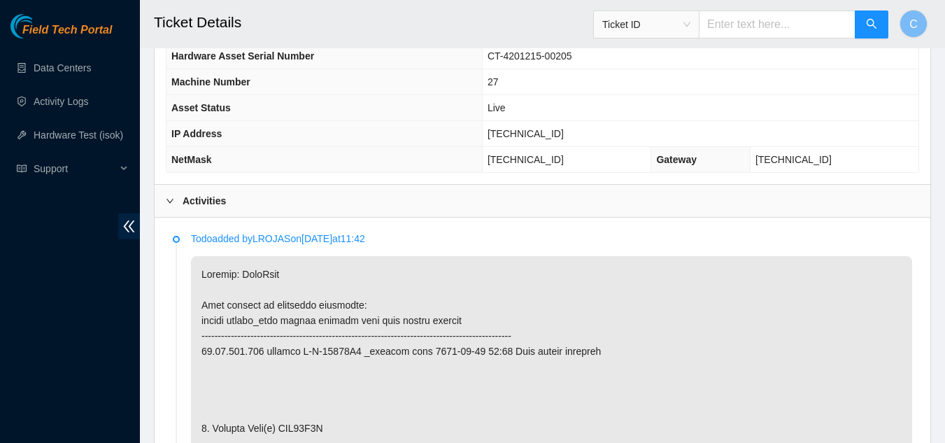
scroll to position [259, 0]
click at [366, 204] on div "Activities" at bounding box center [542, 200] width 775 height 32
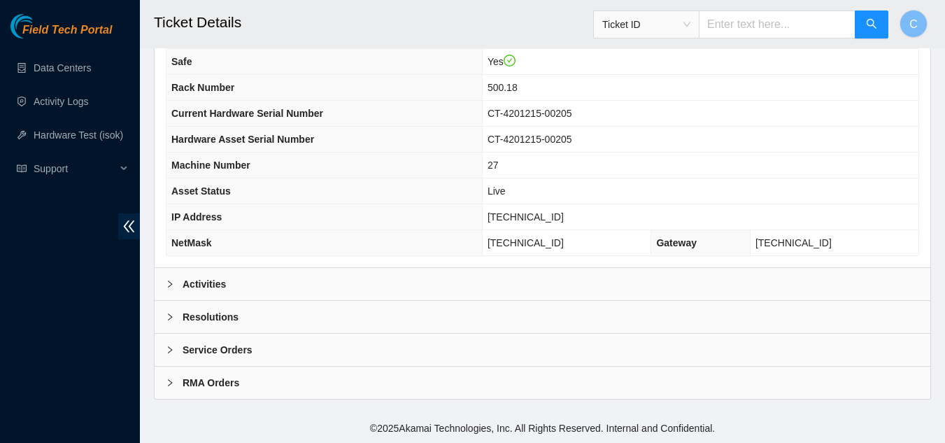
scroll to position [0, 0]
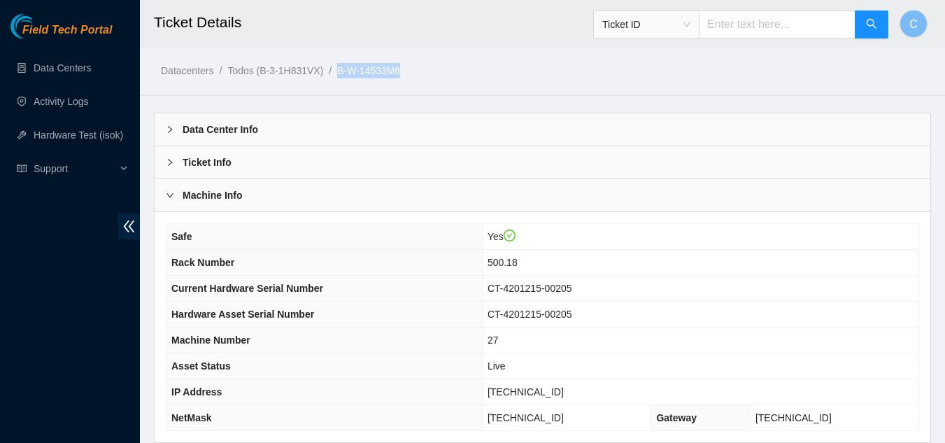
drag, startPoint x: 417, startPoint y: 69, endPoint x: 341, endPoint y: 78, distance: 76.8
click at [341, 78] on ol "Datacenters / Todos (B-3-1H831VX) / B-W-14533M6 /" at bounding box center [452, 70] width 582 height 15
copy link "B-W-14533M6"
click at [792, 274] on td "500.18" at bounding box center [700, 263] width 436 height 26
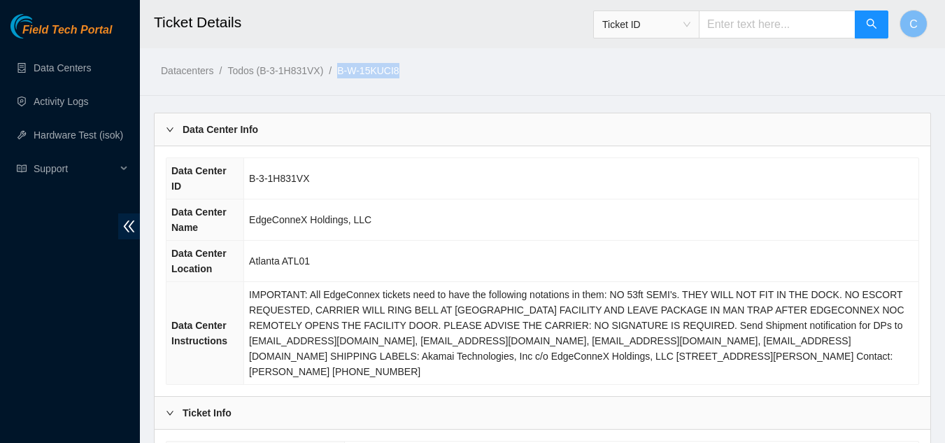
drag, startPoint x: 406, startPoint y: 73, endPoint x: 341, endPoint y: 69, distance: 65.2
click at [341, 69] on ol "Datacenters / Todos (B-3-1H831VX) / B-W-15KUCI8 /" at bounding box center [452, 70] width 582 height 15
copy link "B-W-15KUCI8"
